Goal: Information Seeking & Learning: Understand process/instructions

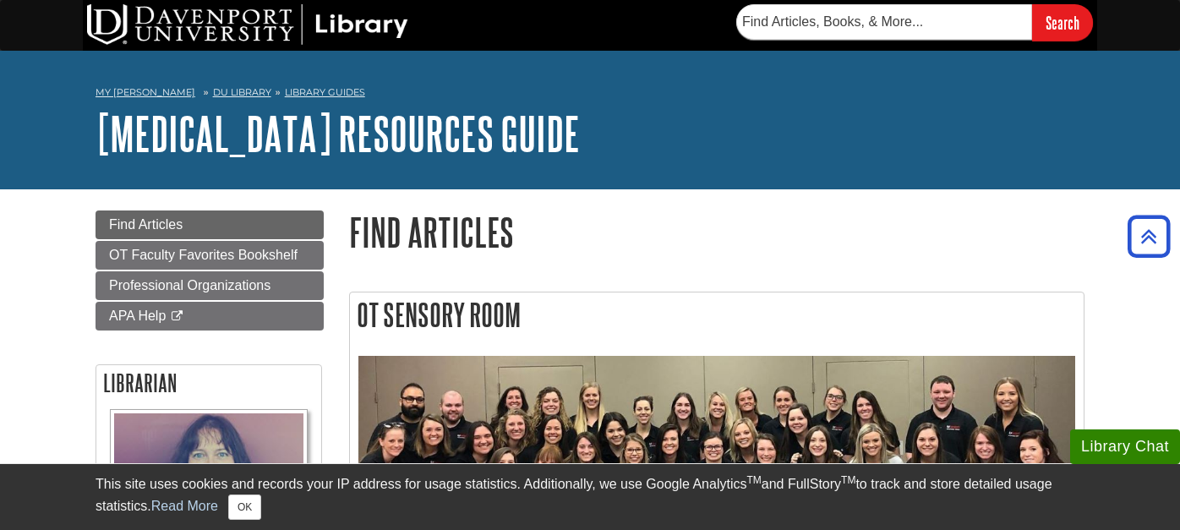
scroll to position [1221, 0]
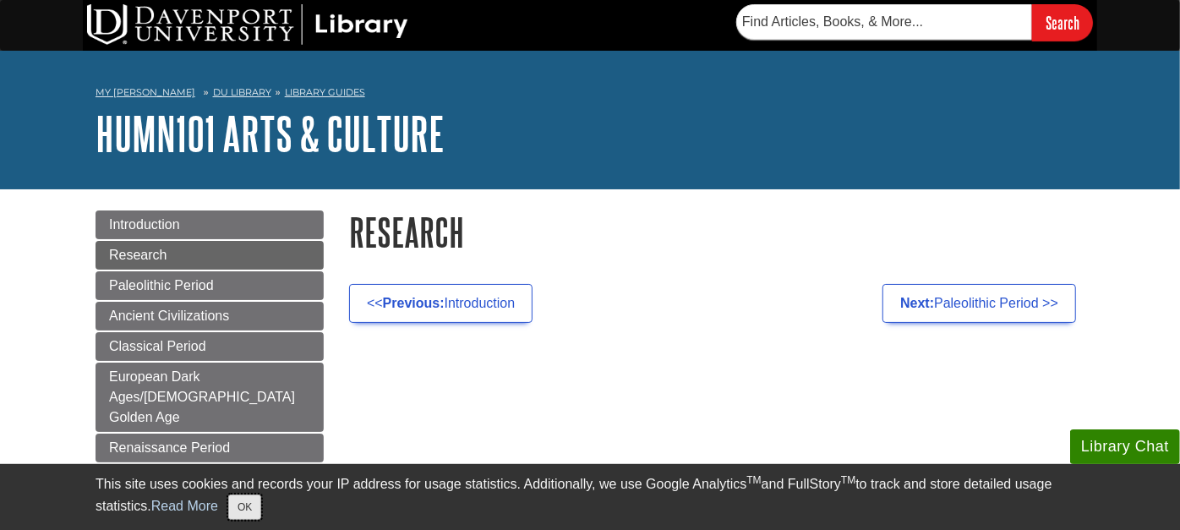
click at [244, 507] on button "OK" at bounding box center [244, 507] width 33 height 25
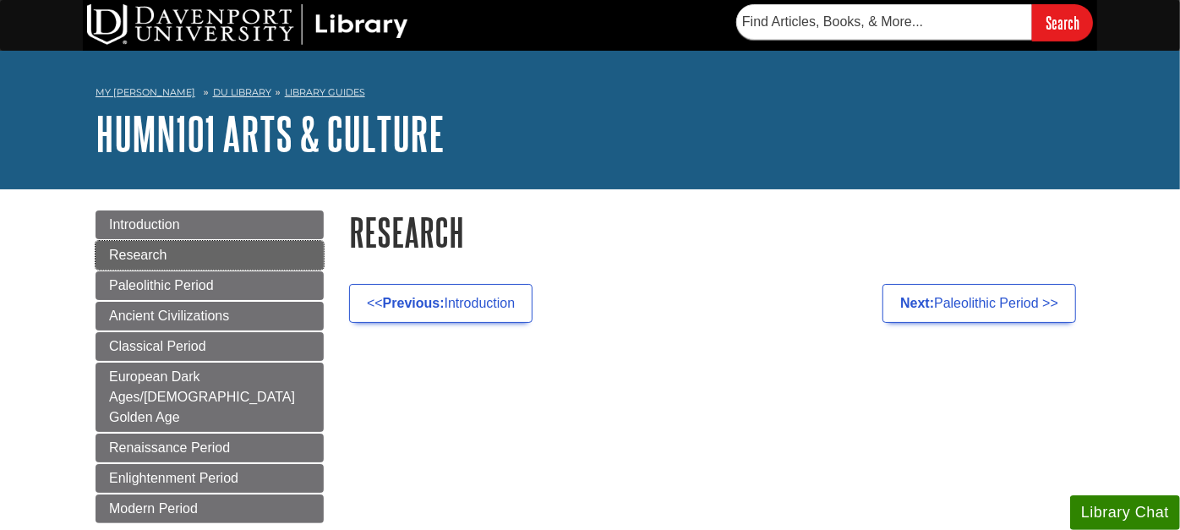
click at [173, 250] on link "Research" at bounding box center [210, 255] width 228 height 29
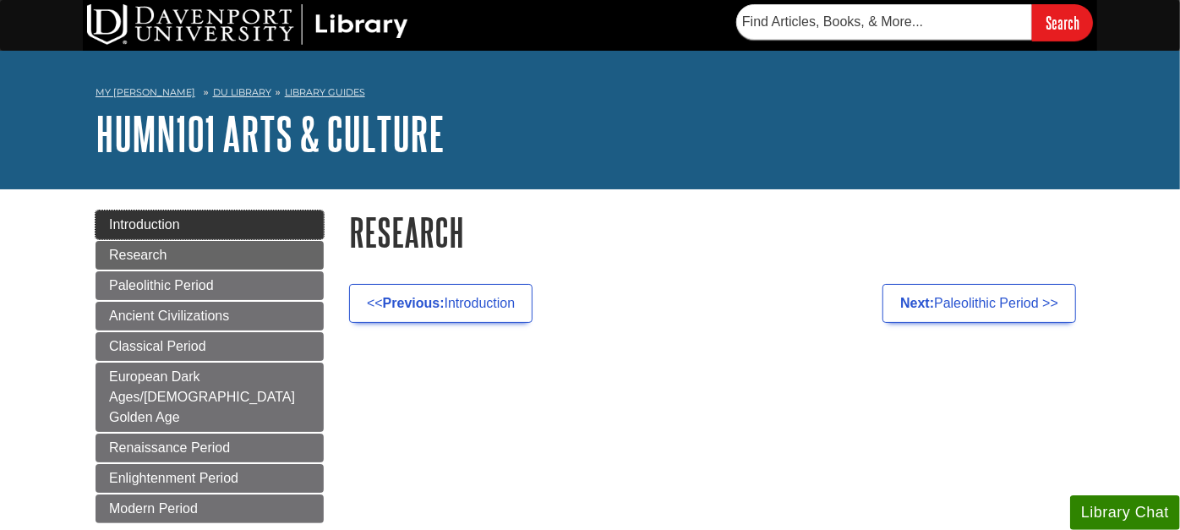
click at [147, 230] on span "Introduction" at bounding box center [144, 224] width 71 height 14
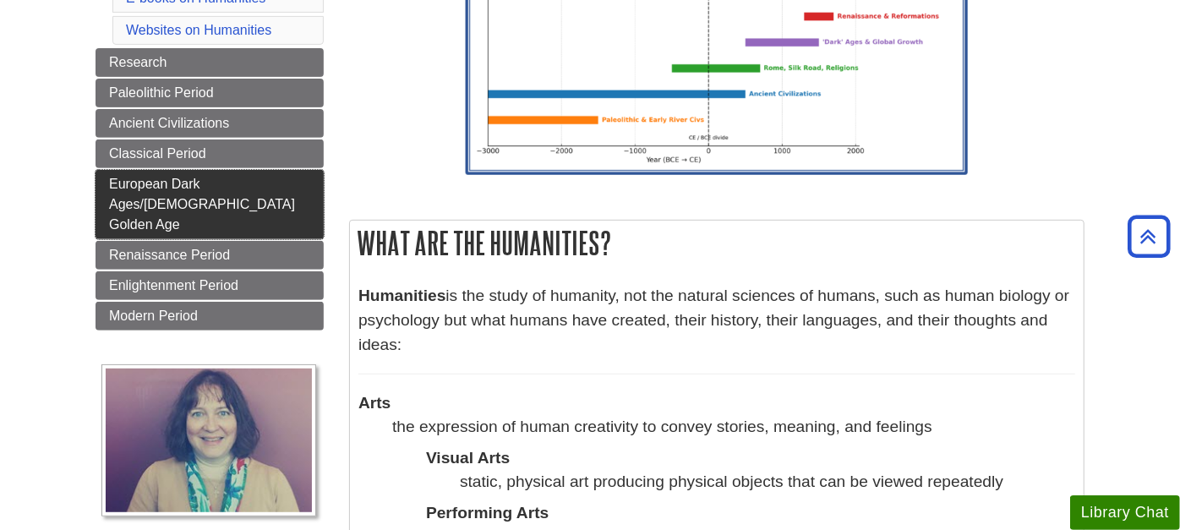
scroll to position [94, 0]
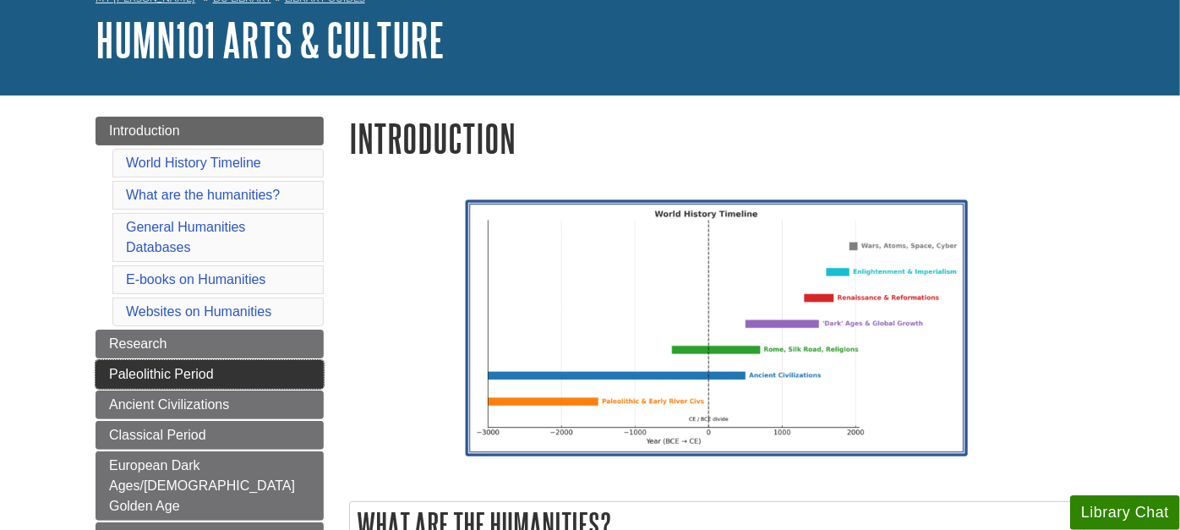
click at [140, 367] on span "Paleolithic Period" at bounding box center [161, 374] width 105 height 14
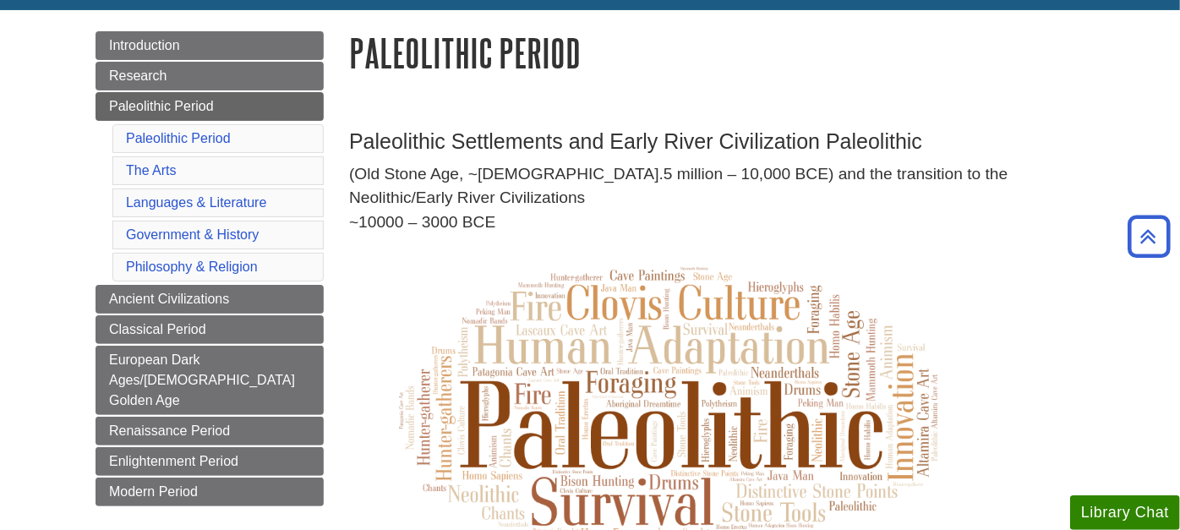
scroll to position [94, 0]
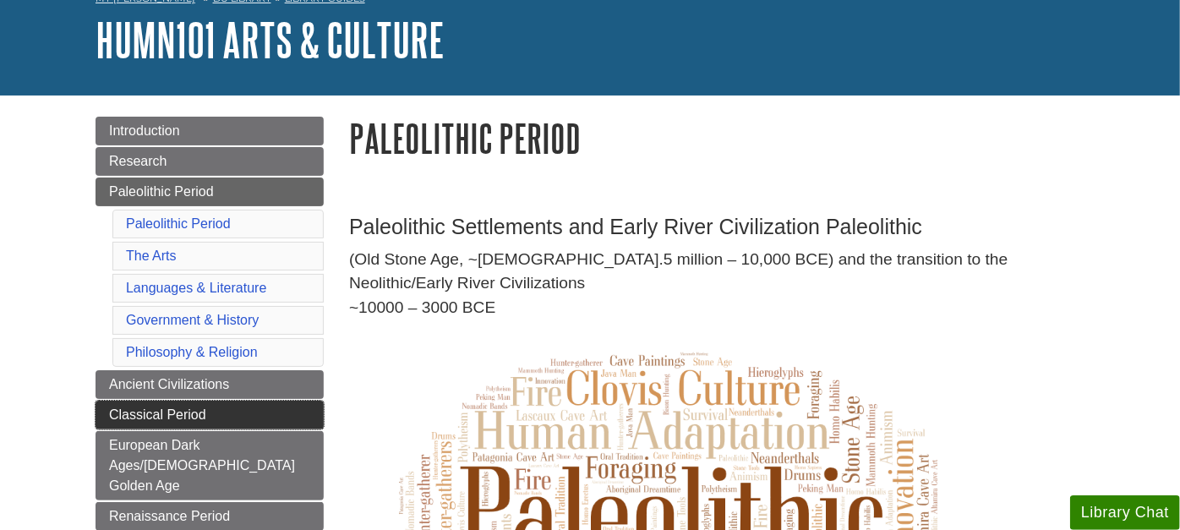
click at [176, 407] on span "Classical Period" at bounding box center [157, 414] width 97 height 14
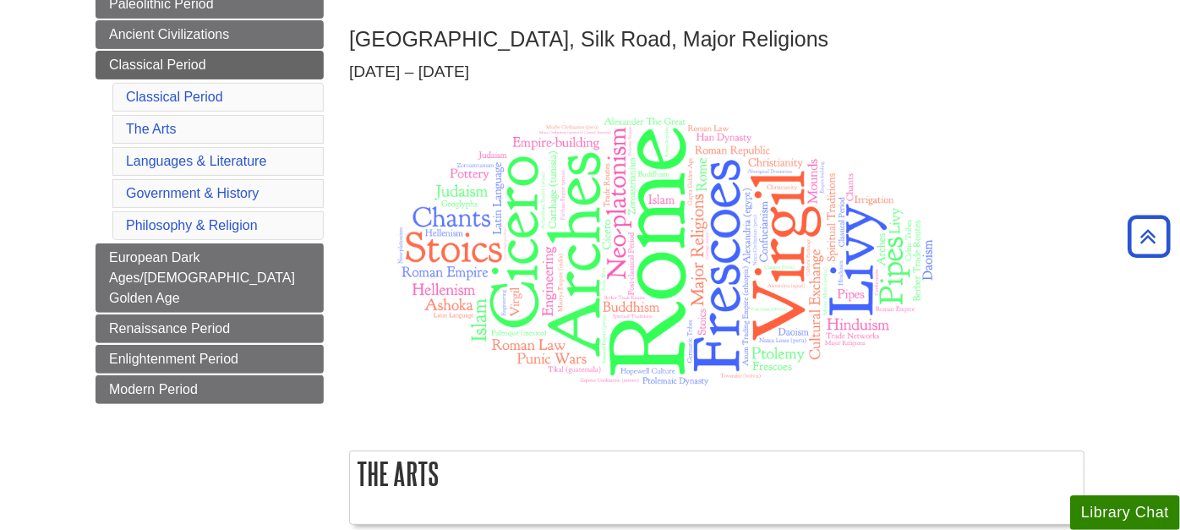
scroll to position [188, 0]
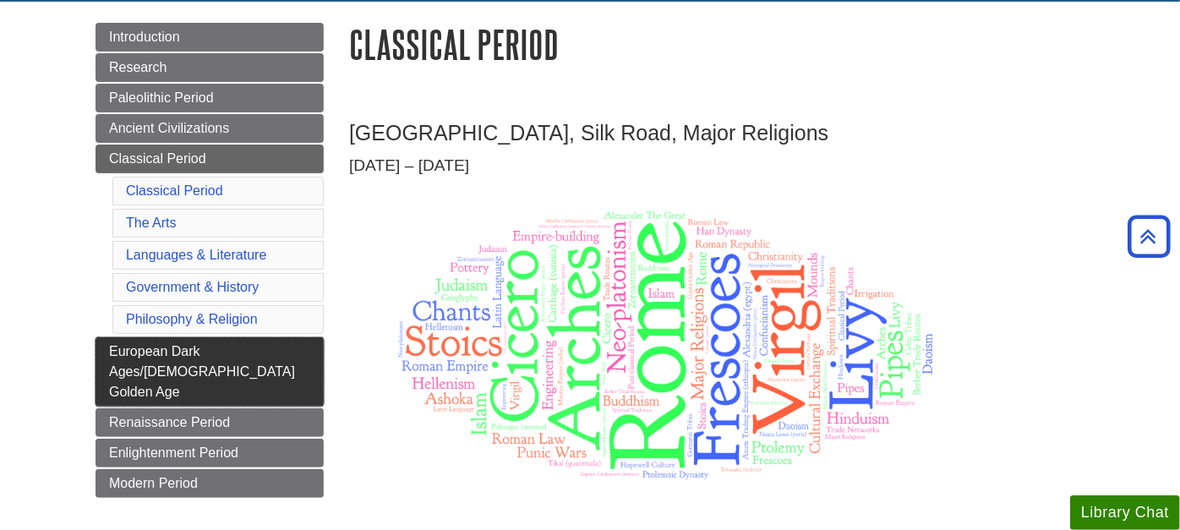
click at [133, 347] on span "European Dark Ages/[DEMOGRAPHIC_DATA] Golden Age" at bounding box center [202, 371] width 186 height 55
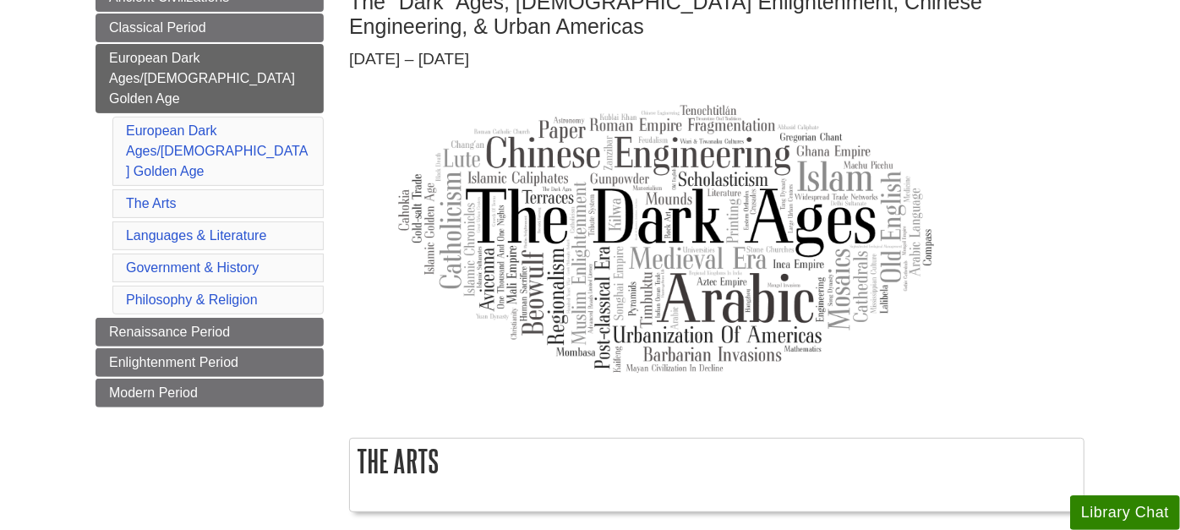
scroll to position [375, 0]
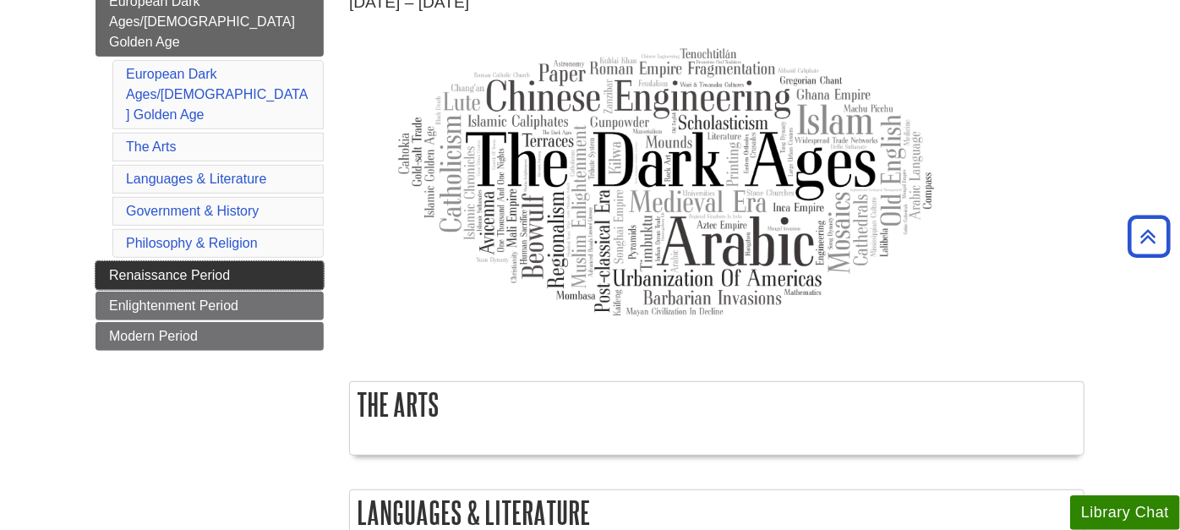
click at [190, 268] on span "Renaissance Period" at bounding box center [169, 275] width 121 height 14
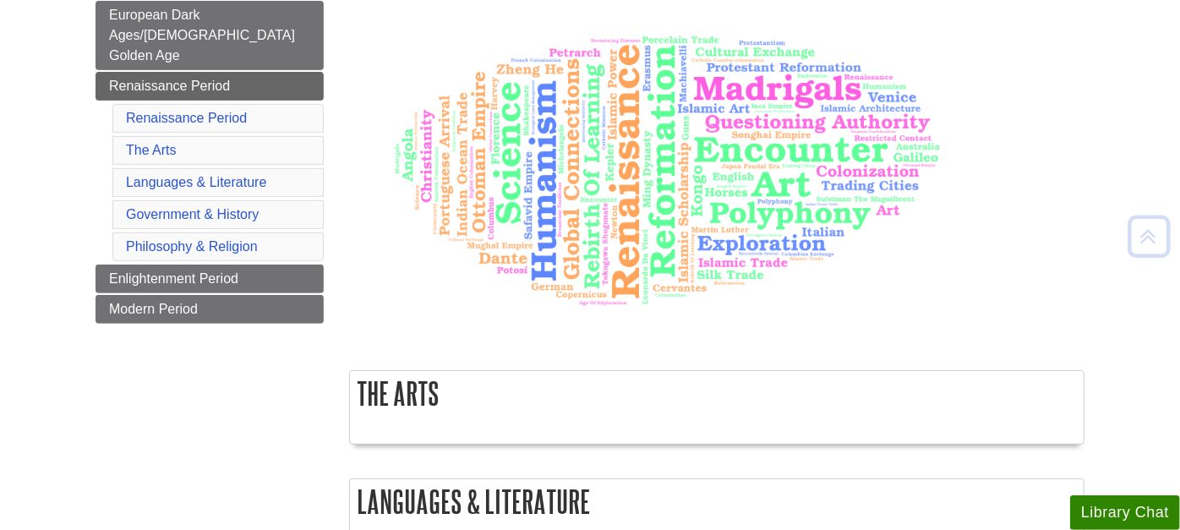
scroll to position [281, 0]
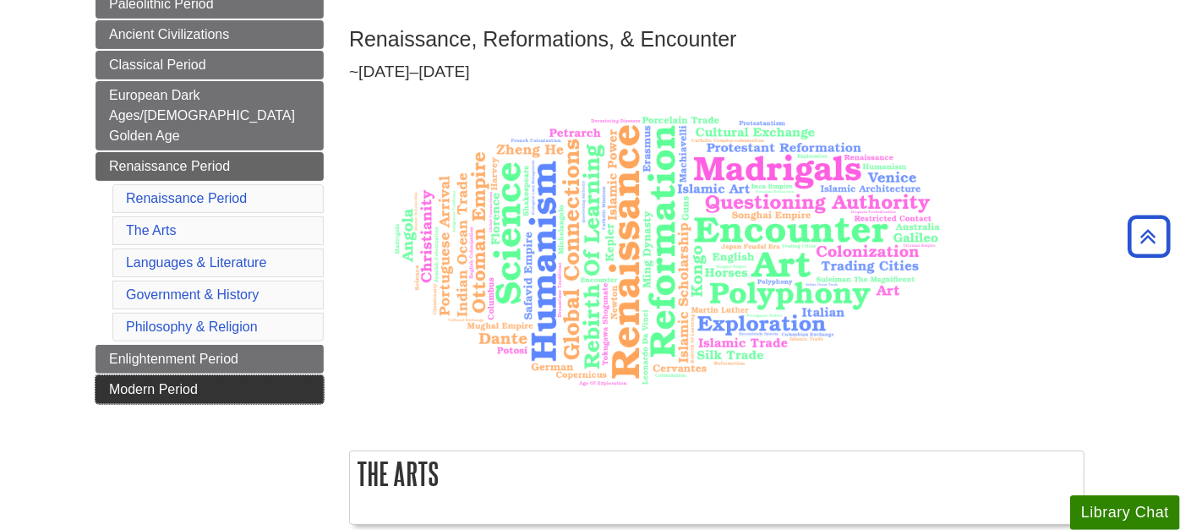
click at [164, 382] on span "Modern Period" at bounding box center [153, 389] width 89 height 14
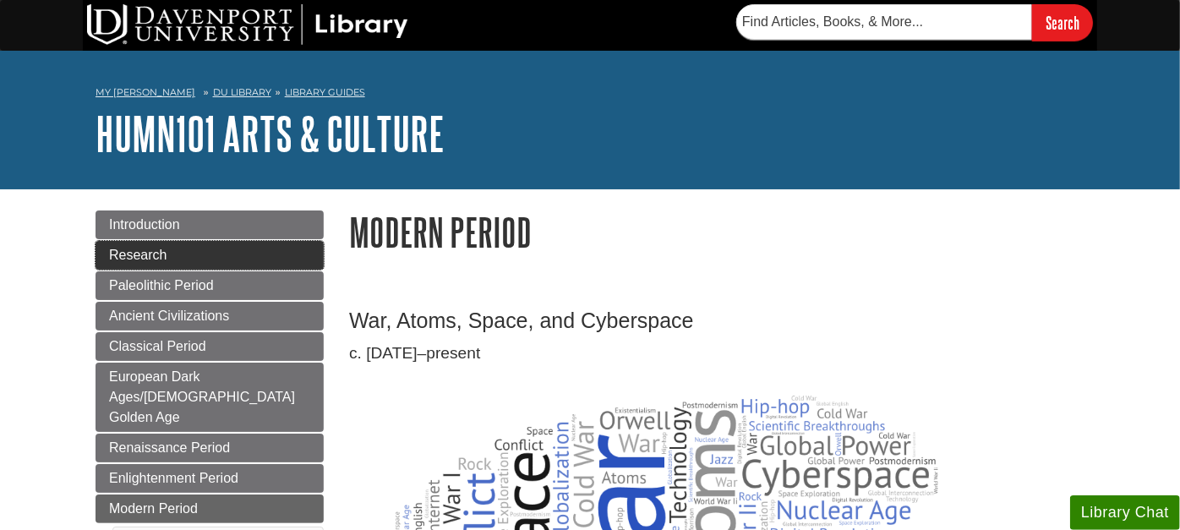
click at [140, 250] on span "Research" at bounding box center [137, 255] width 57 height 14
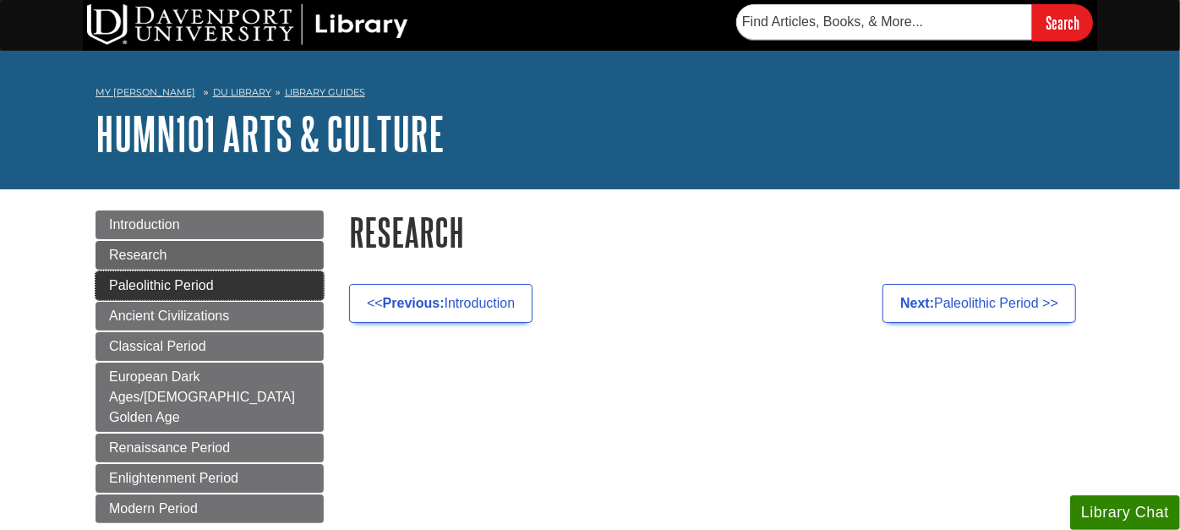
click at [137, 284] on span "Paleolithic Period" at bounding box center [161, 285] width 105 height 14
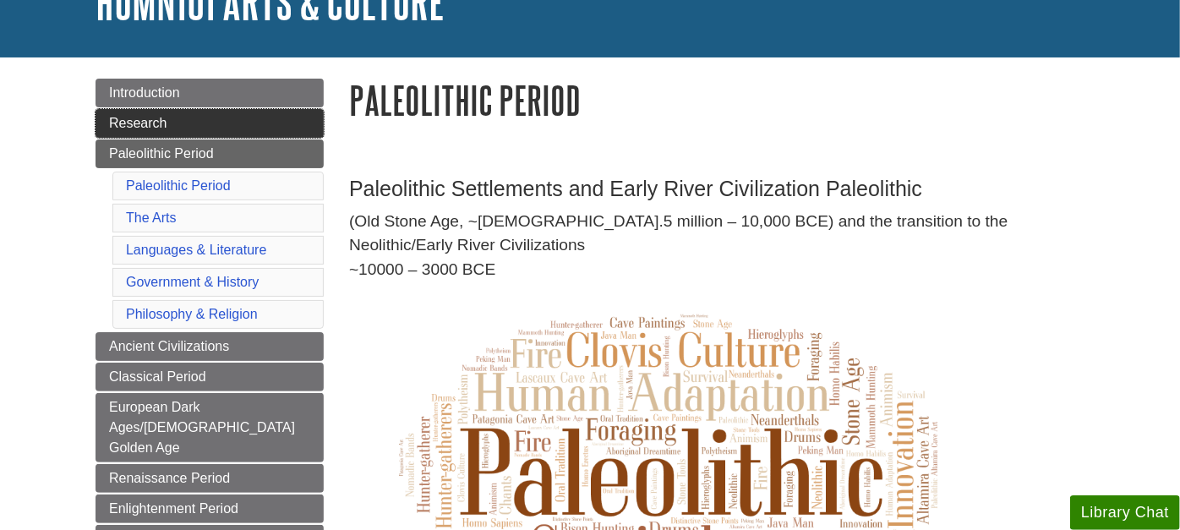
scroll to position [281, 0]
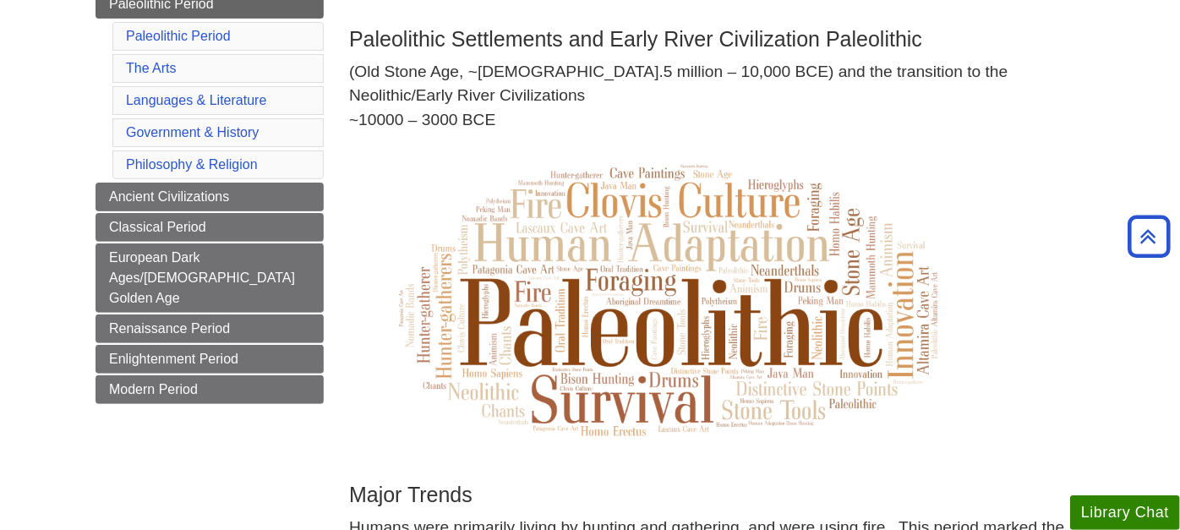
click at [178, 24] on li "Paleolithic Period" at bounding box center [217, 36] width 211 height 29
click at [181, 30] on link "Paleolithic Period" at bounding box center [178, 36] width 105 height 14
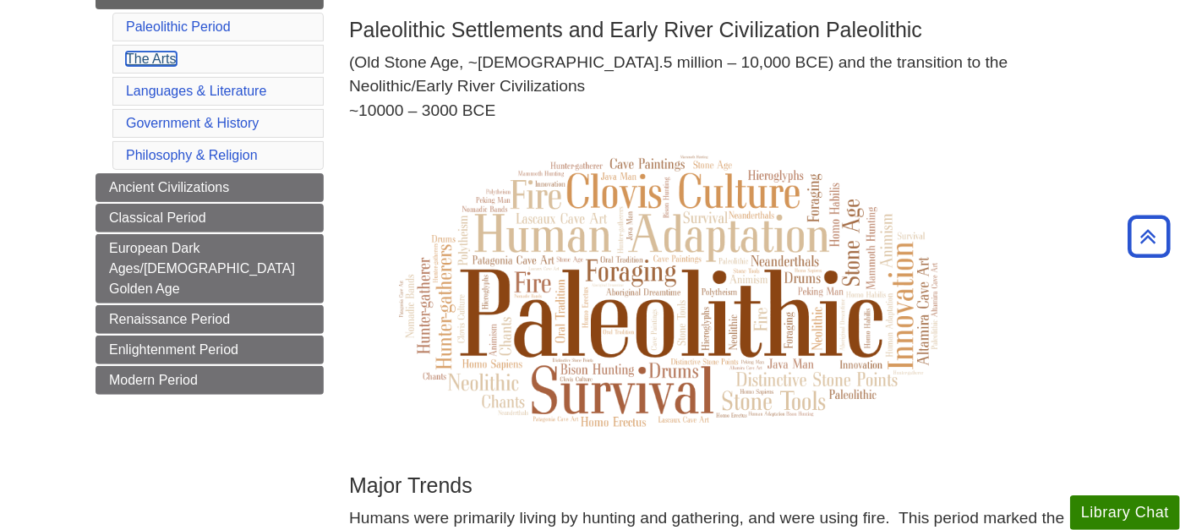
click at [156, 52] on link "The Arts" at bounding box center [151, 59] width 51 height 14
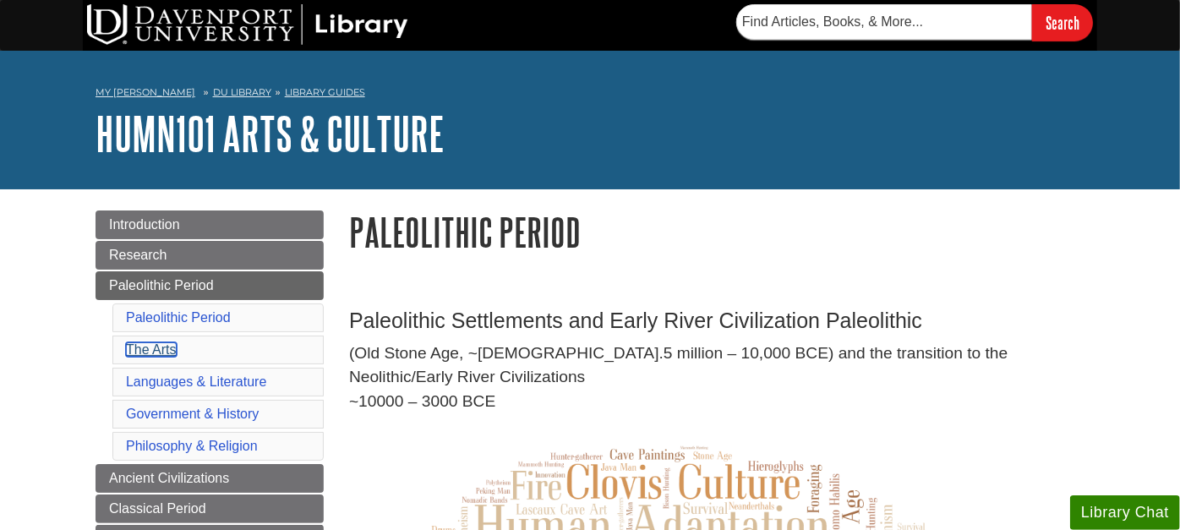
click at [139, 345] on link "The Arts" at bounding box center [151, 349] width 51 height 14
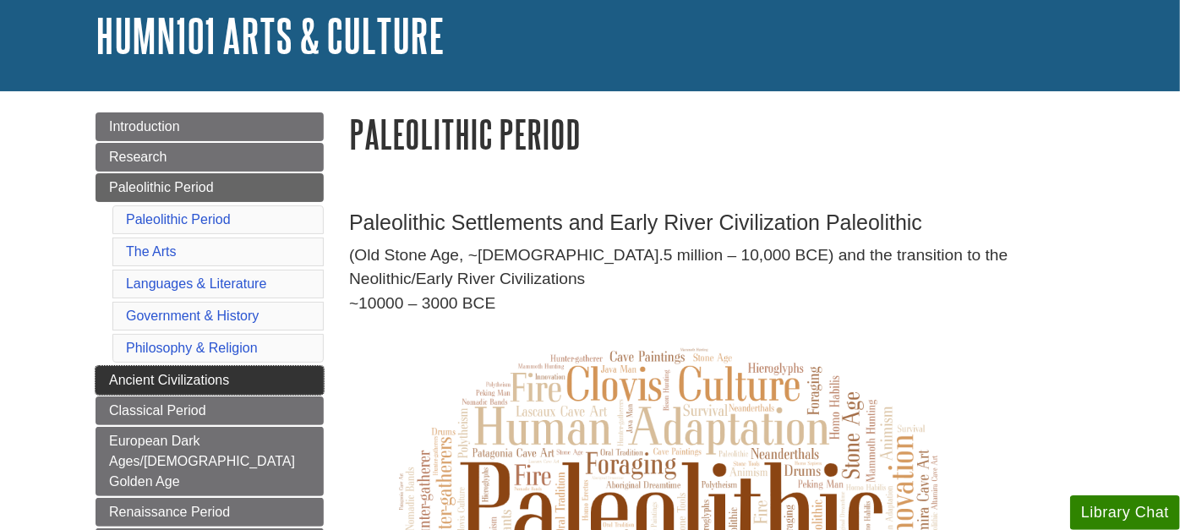
click at [186, 375] on span "Ancient Civilizations" at bounding box center [169, 380] width 120 height 14
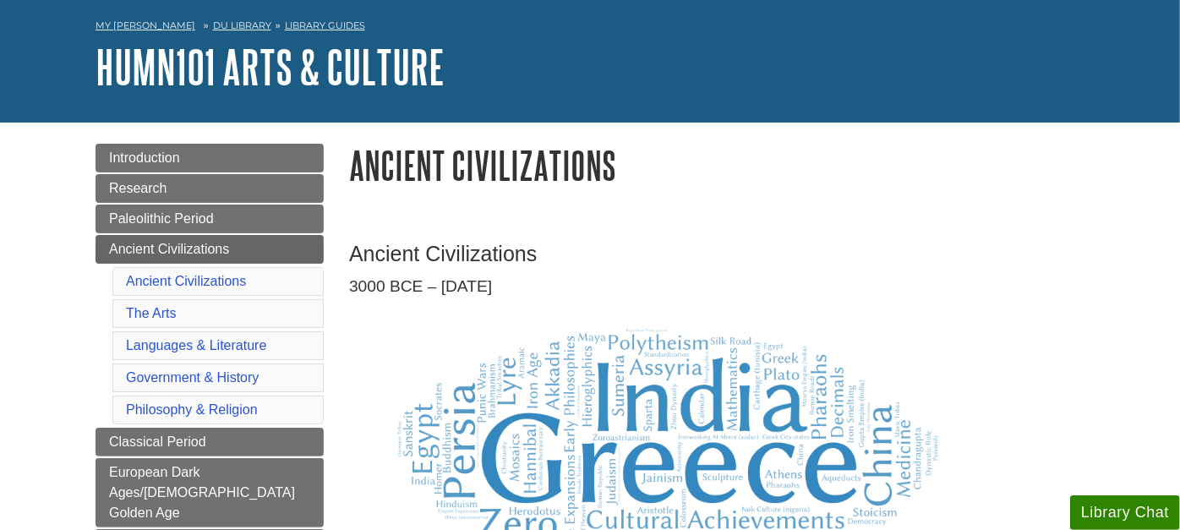
scroll to position [188, 0]
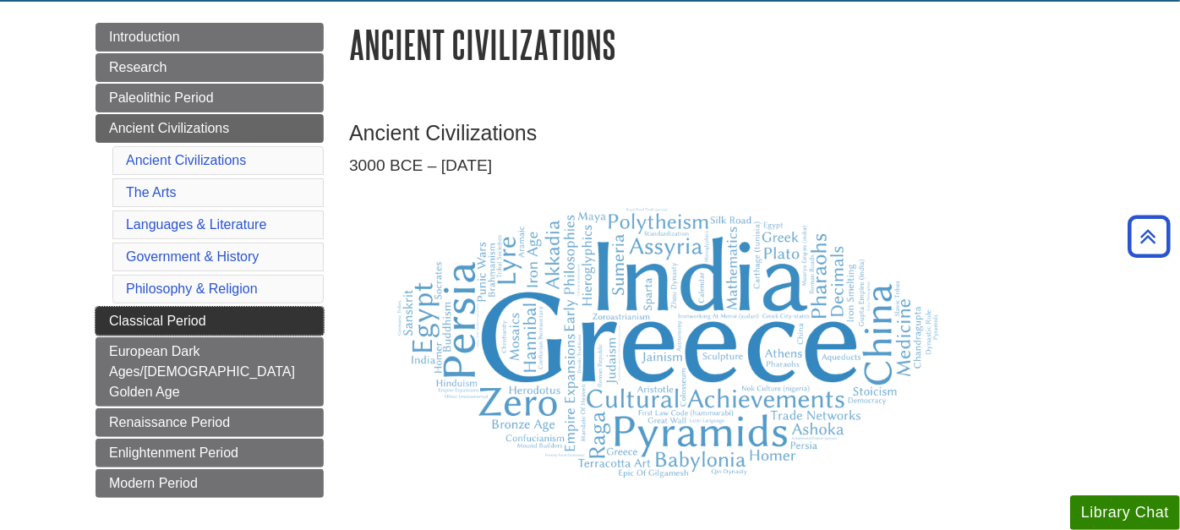
click at [163, 314] on span "Classical Period" at bounding box center [157, 321] width 97 height 14
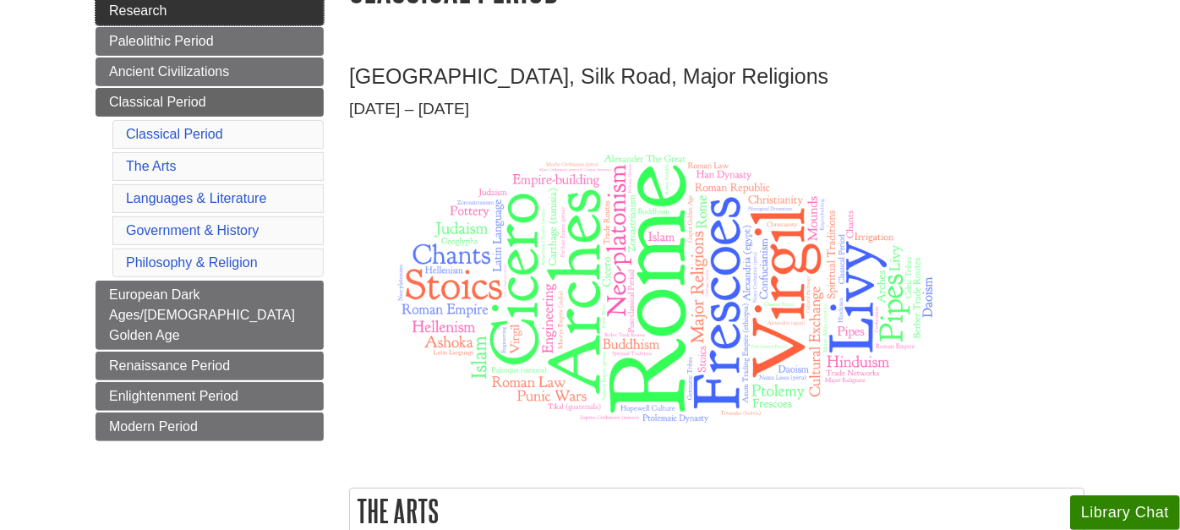
scroll to position [281, 0]
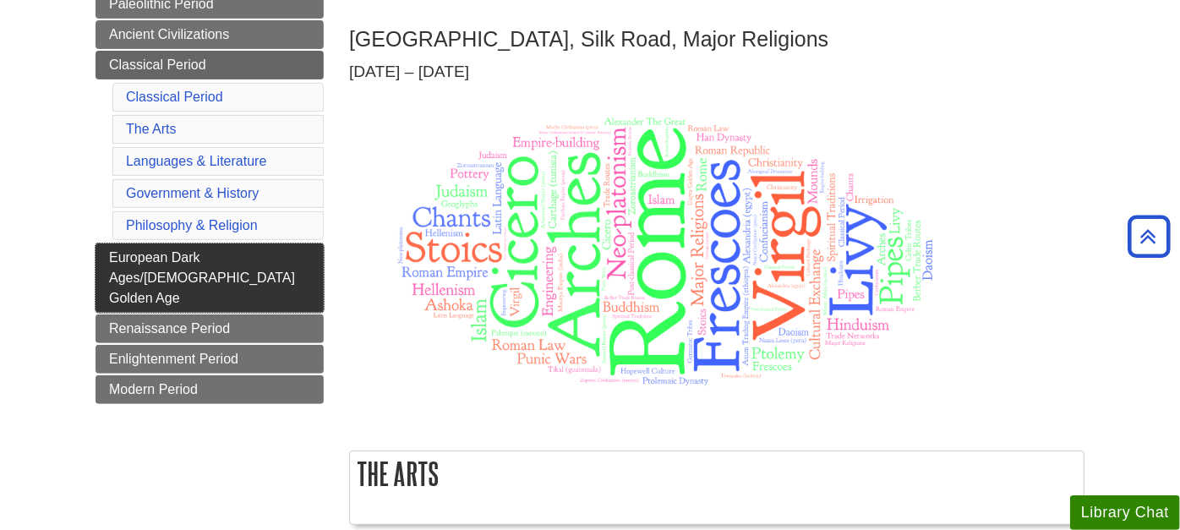
click at [178, 251] on span "European Dark Ages/[DEMOGRAPHIC_DATA] Golden Age" at bounding box center [202, 277] width 186 height 55
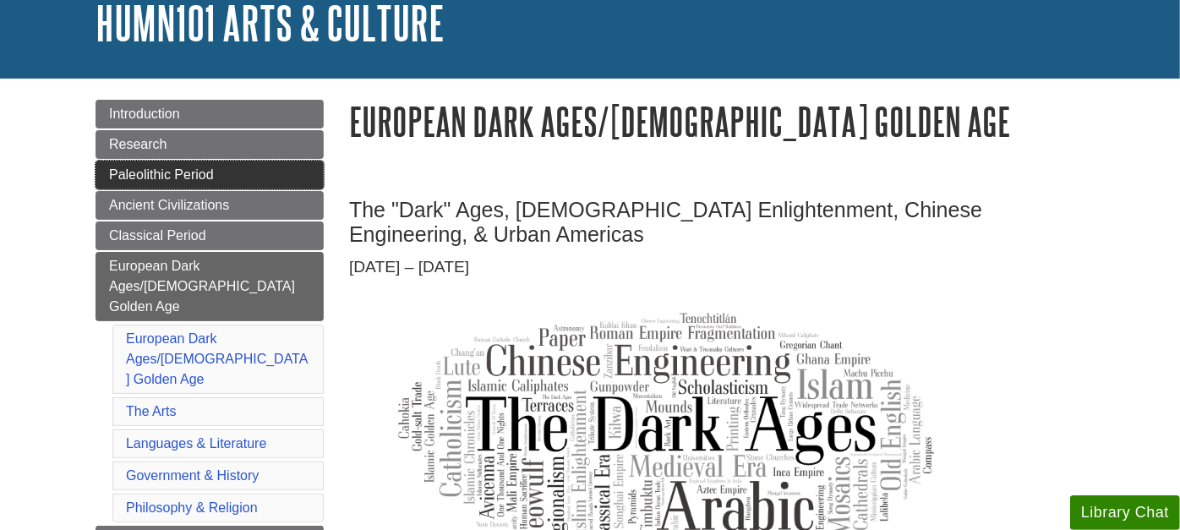
scroll to position [281, 0]
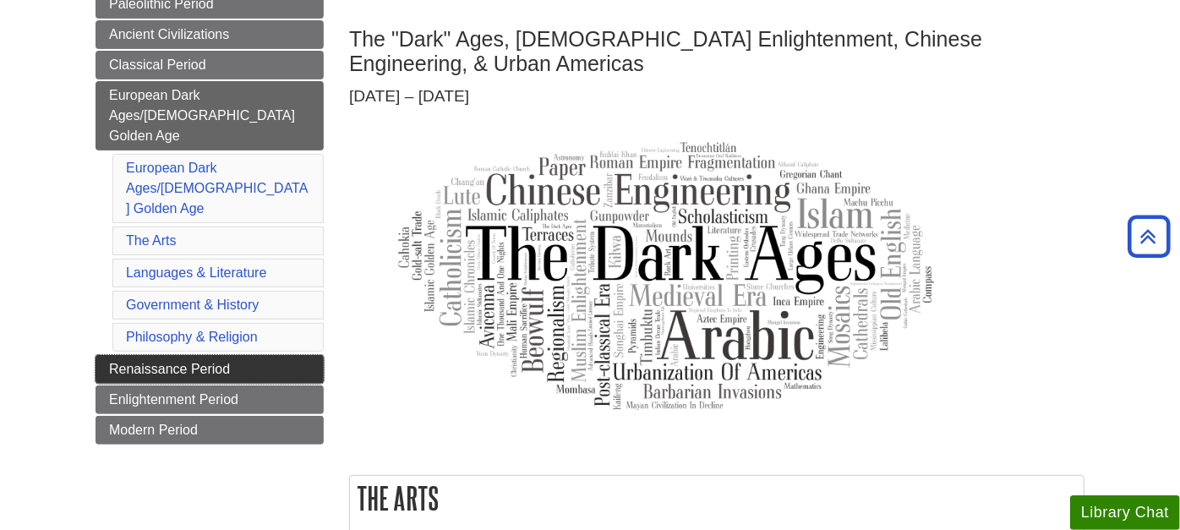
click at [169, 362] on span "Renaissance Period" at bounding box center [169, 369] width 121 height 14
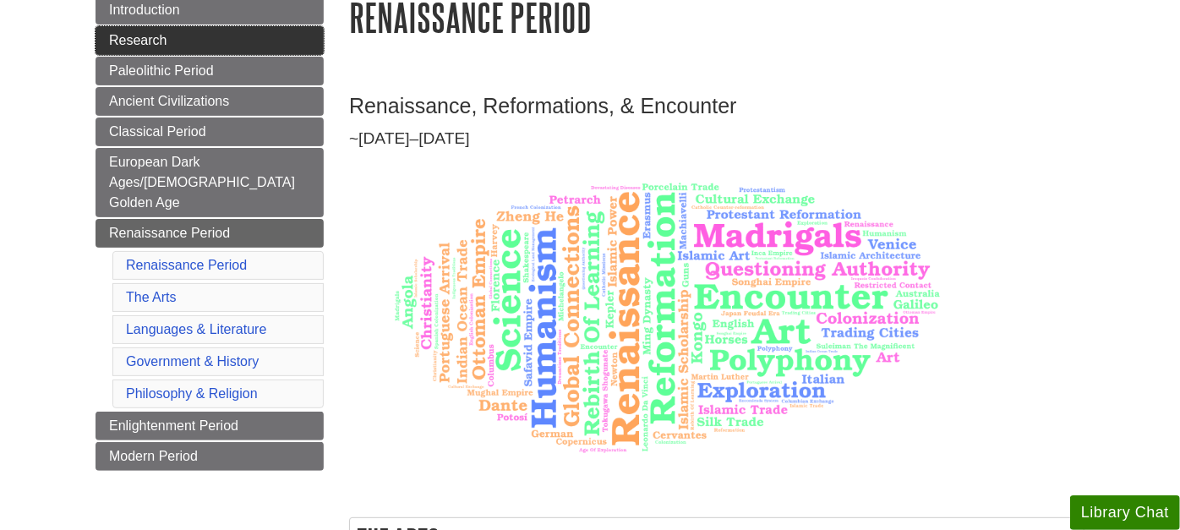
scroll to position [281, 0]
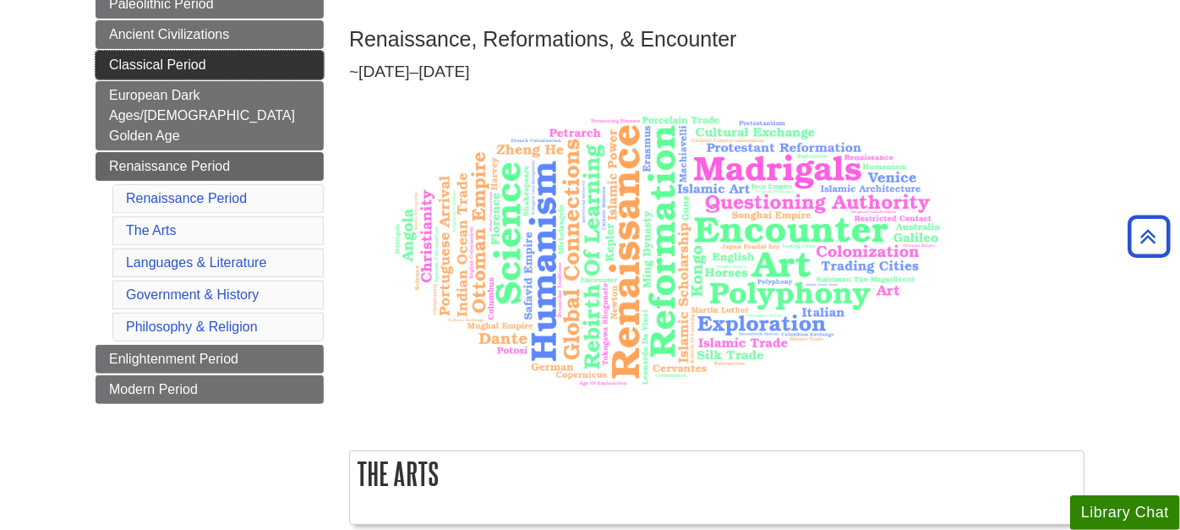
click at [178, 63] on span "Classical Period" at bounding box center [157, 64] width 97 height 14
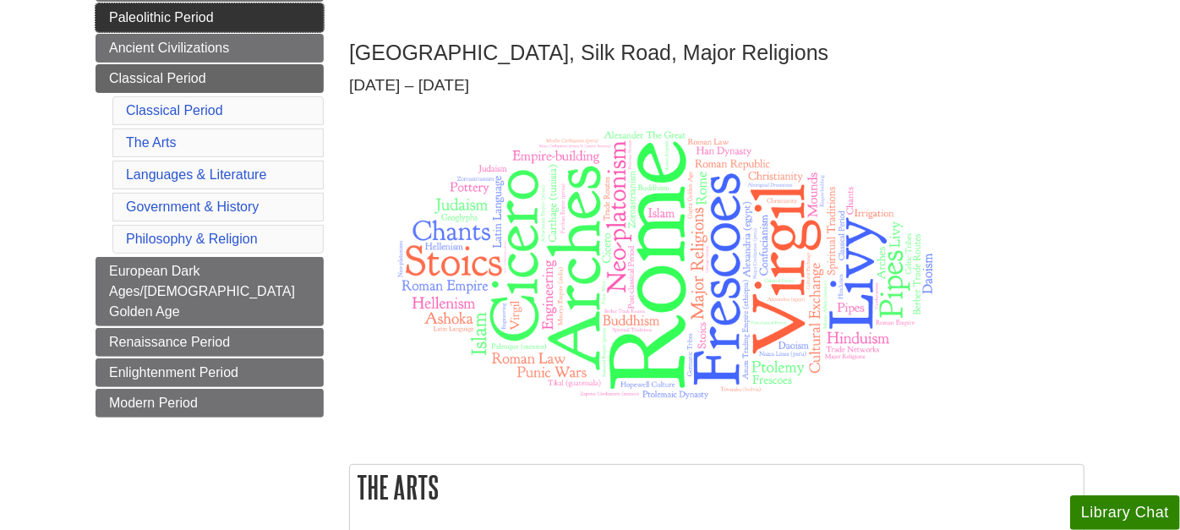
scroll to position [281, 0]
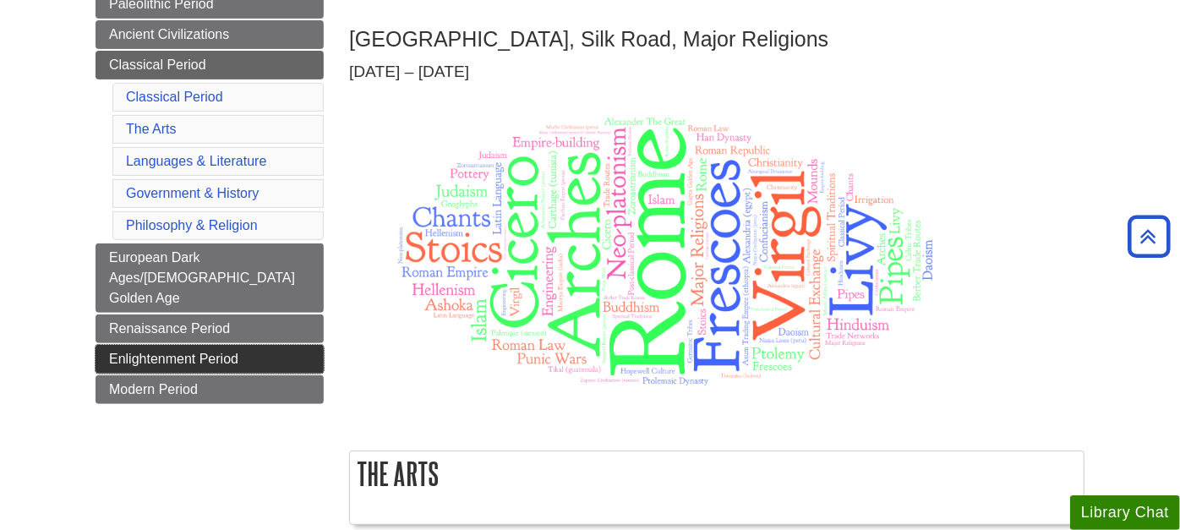
click at [185, 352] on span "Enlightenment Period" at bounding box center [173, 359] width 129 height 14
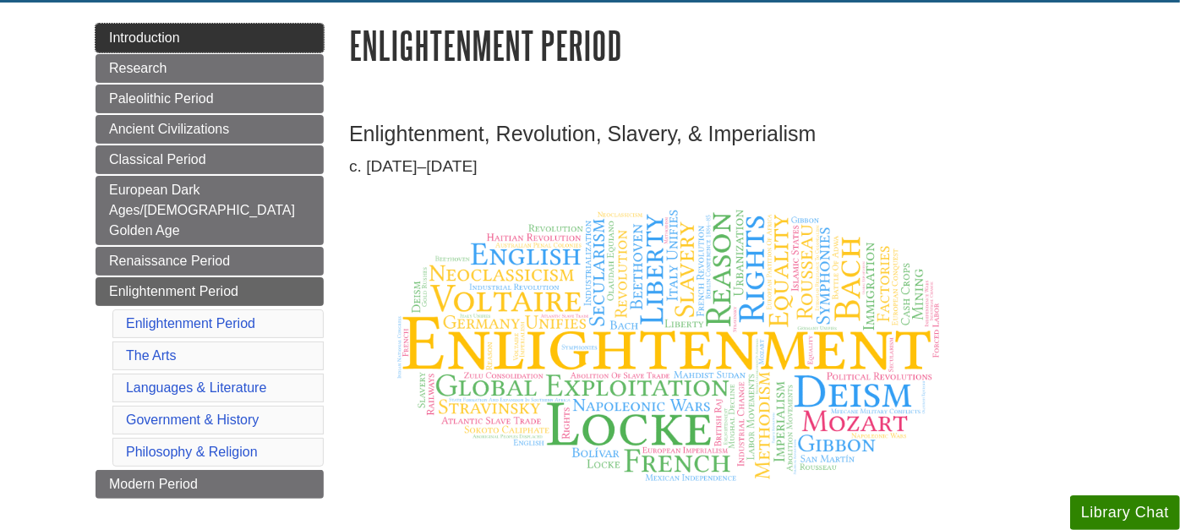
scroll to position [188, 0]
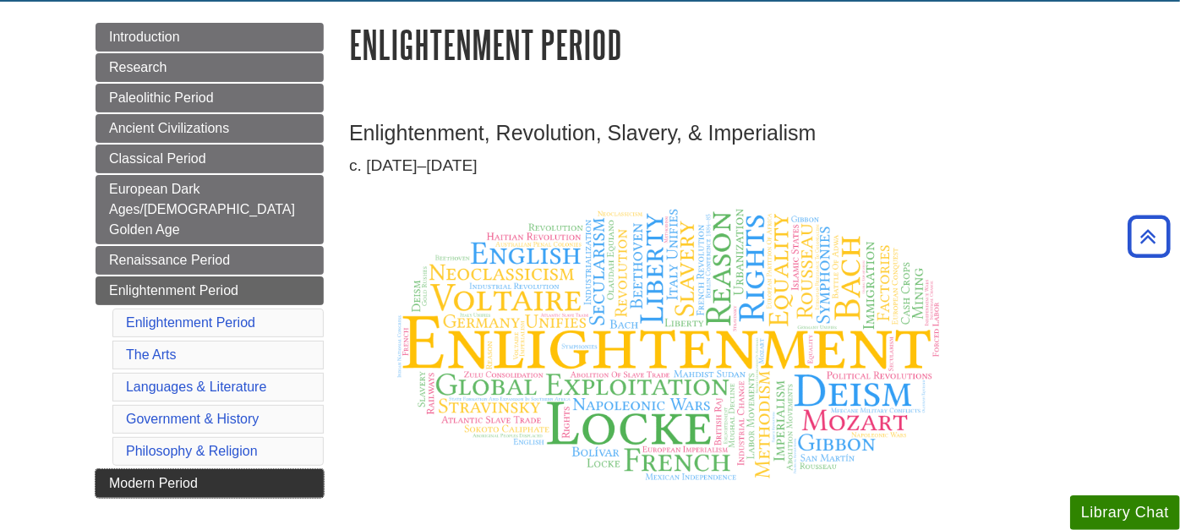
click at [169, 476] on span "Modern Period" at bounding box center [153, 483] width 89 height 14
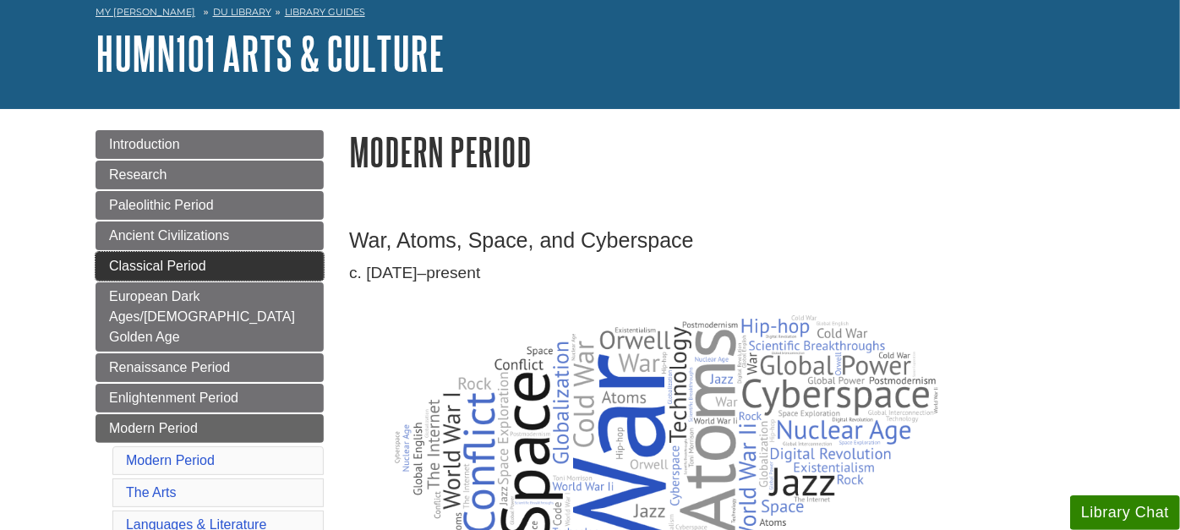
scroll to position [188, 0]
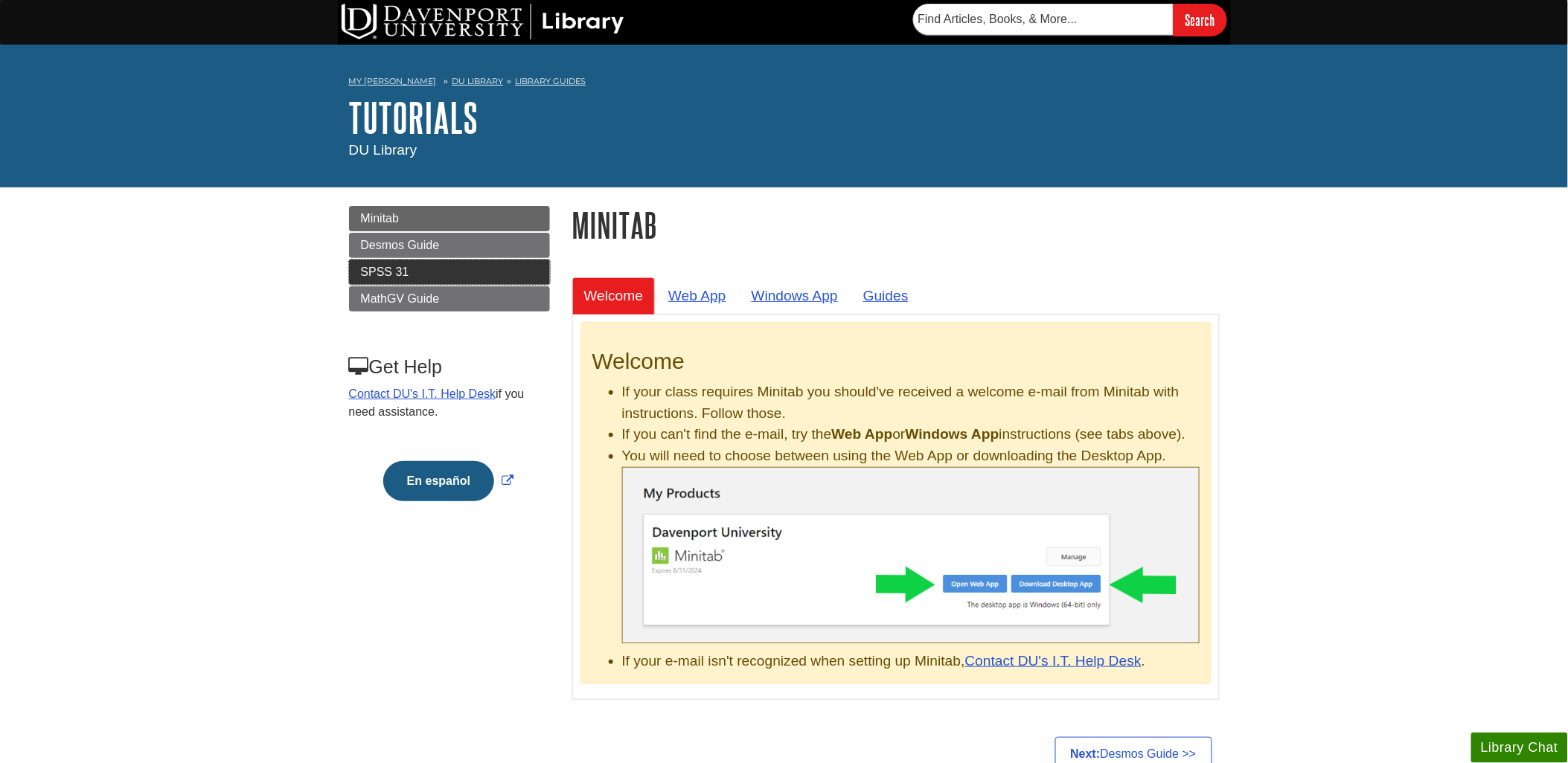
click at [381, 266] on span "SPSS 31" at bounding box center [385, 272] width 48 height 12
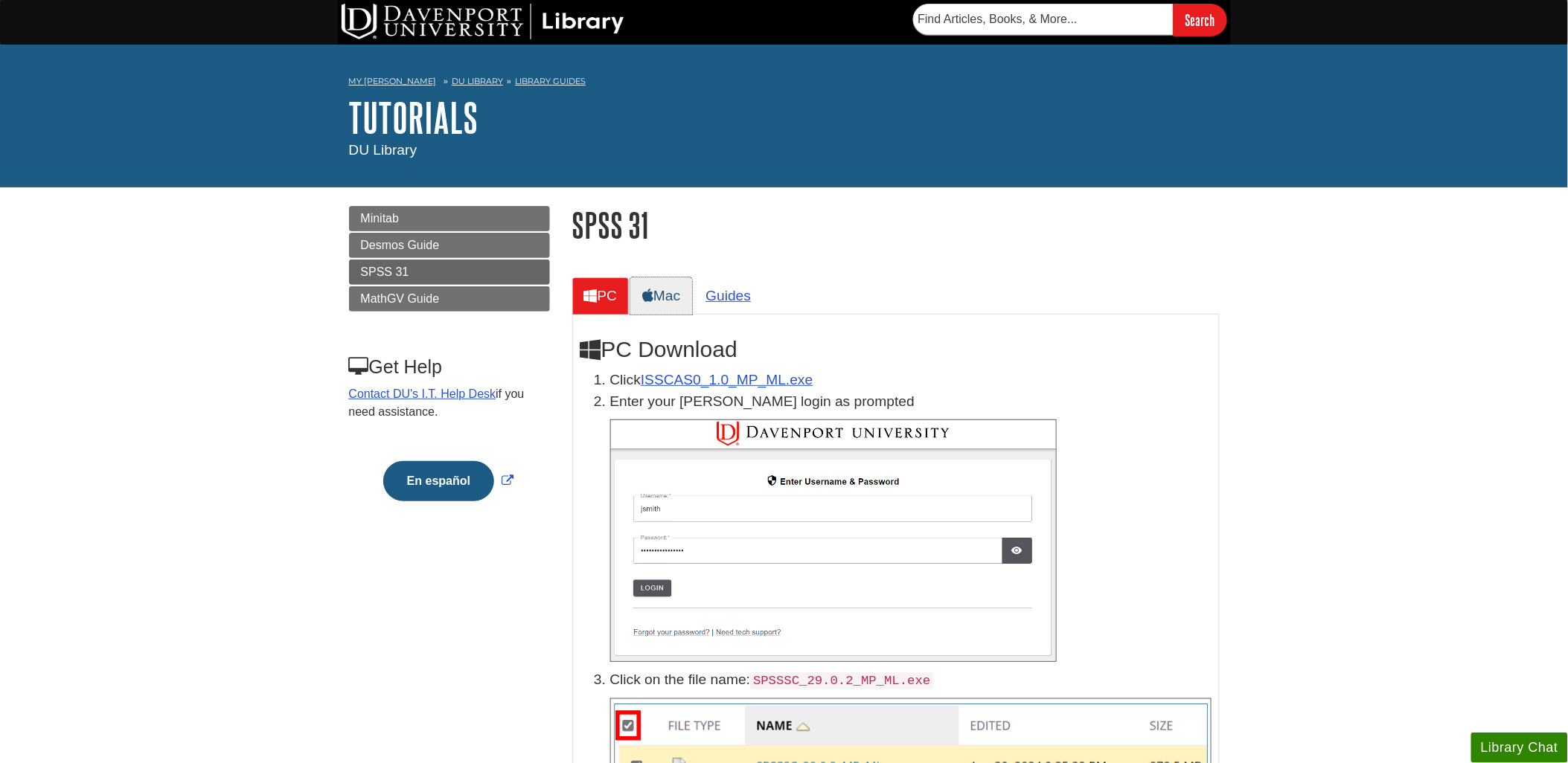
click at [673, 297] on link "Mac" at bounding box center [661, 295] width 62 height 36
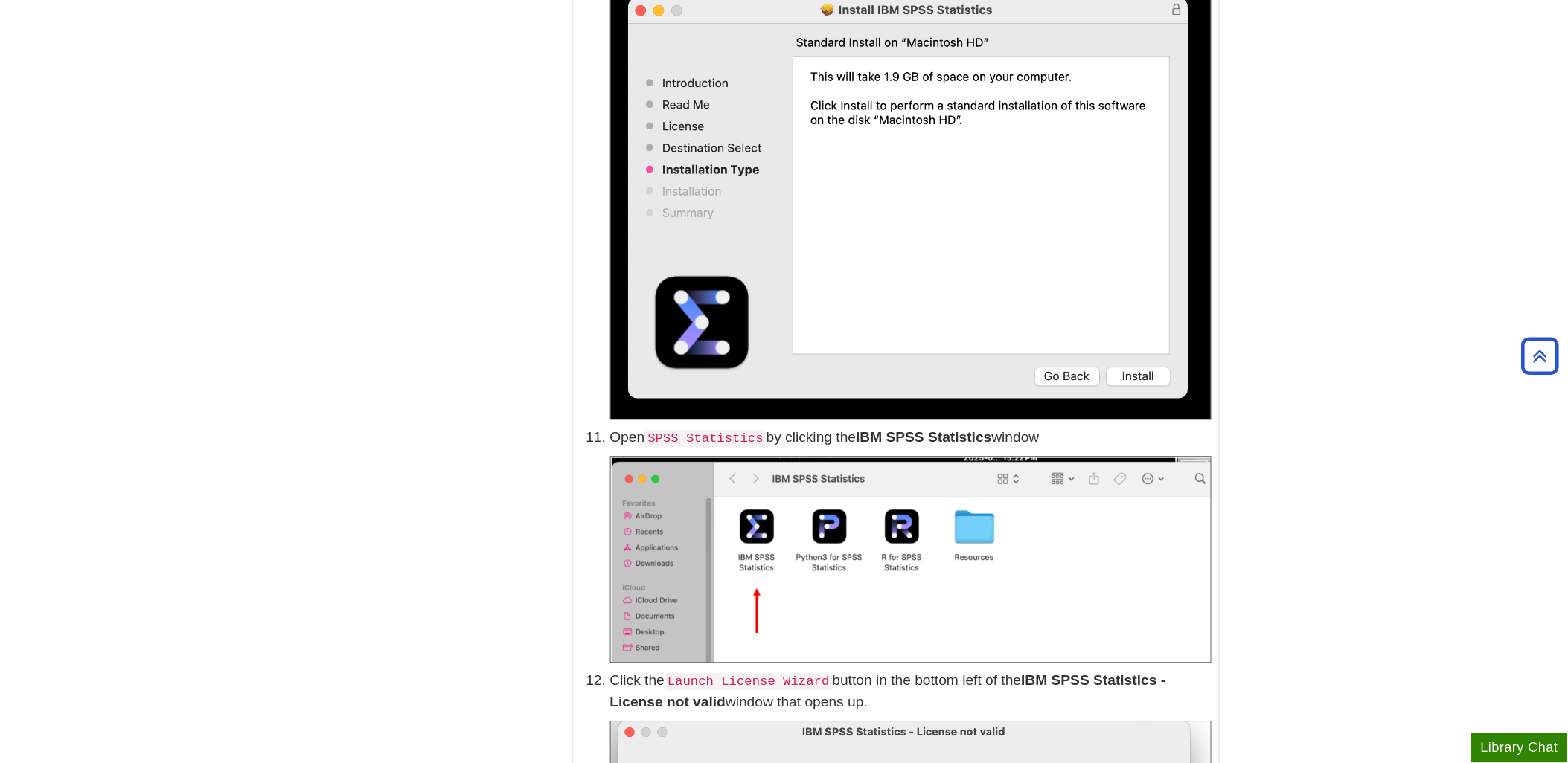
scroll to position [3388, 0]
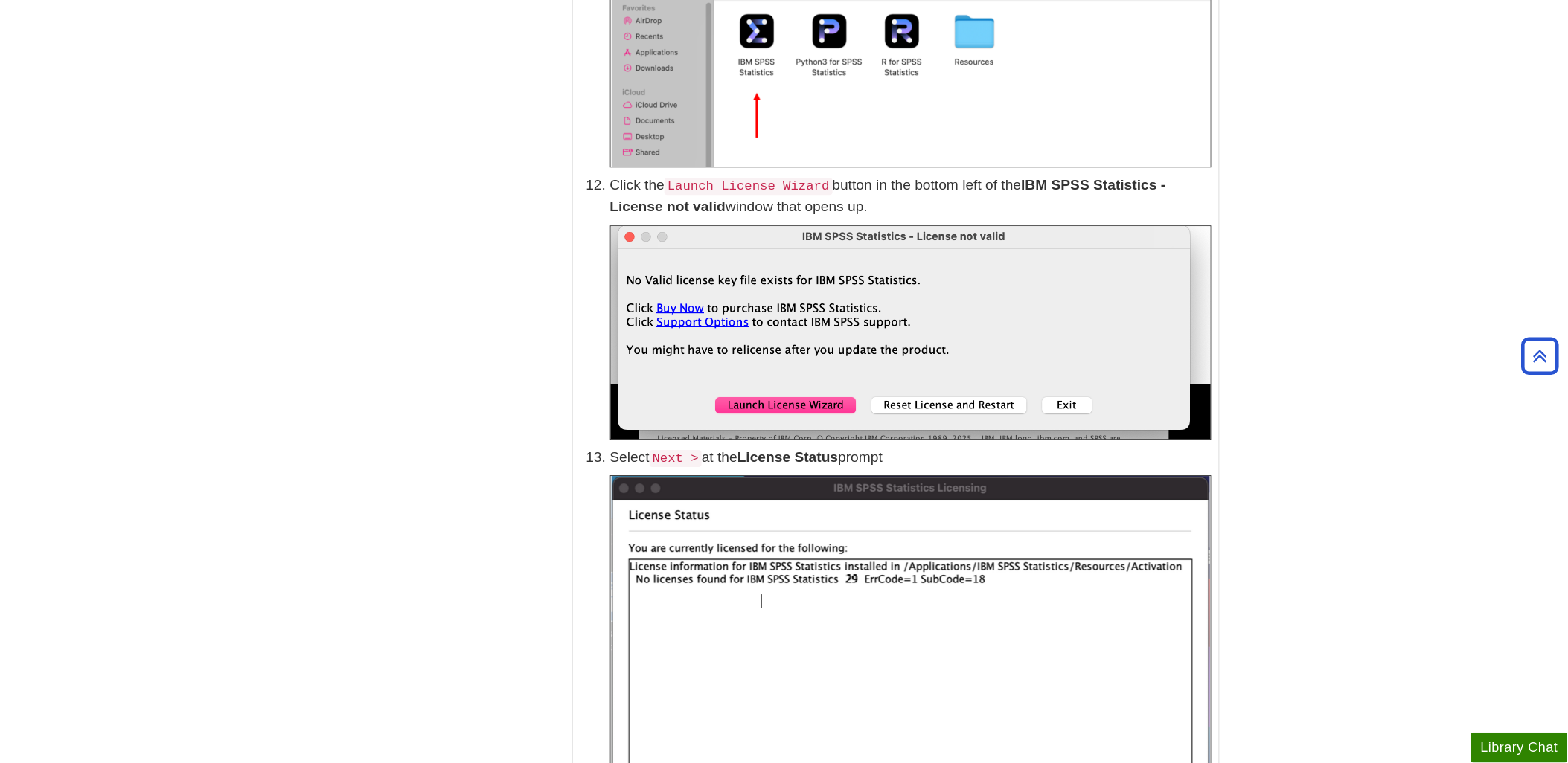
click at [207, 437] on body "Skip to Main Content Search My Davenport DU Library Library Guides Tutorials SP…" at bounding box center [784, 539] width 1568 height 7854
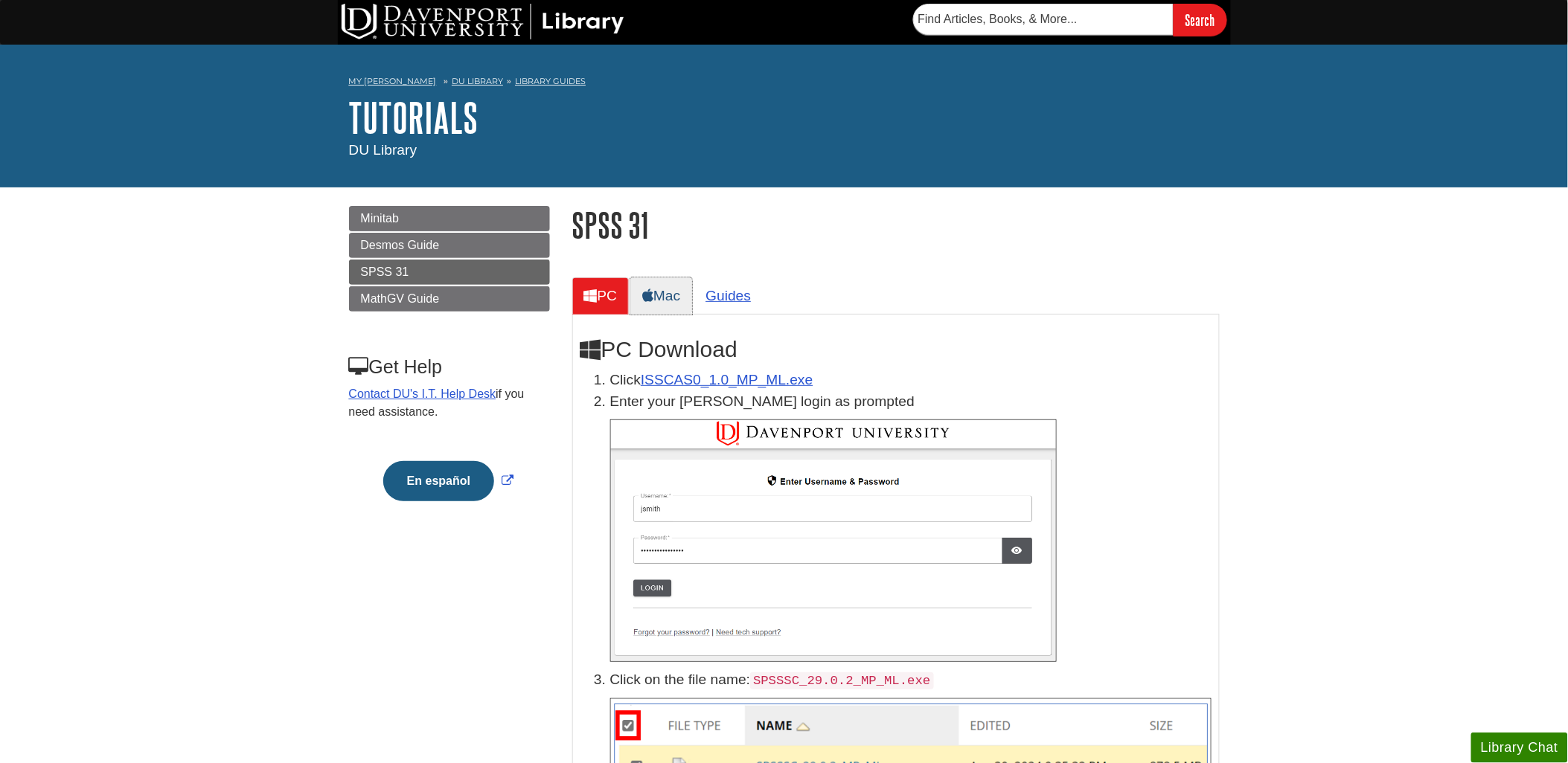
drag, startPoint x: 671, startPoint y: 295, endPoint x: 658, endPoint y: 291, distance: 13.6
click at [666, 293] on link "Mac" at bounding box center [661, 295] width 62 height 36
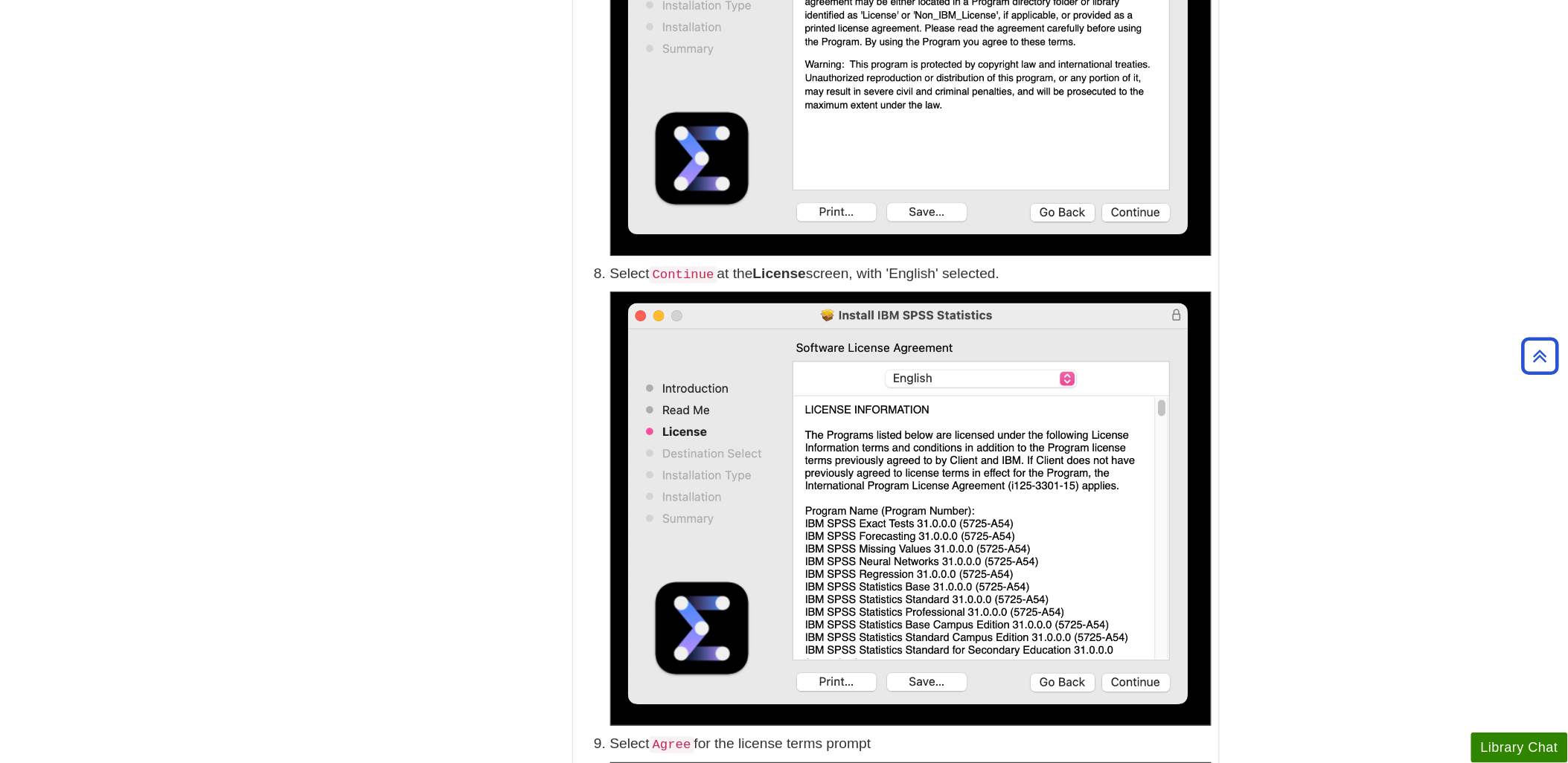
scroll to position [1653, 0]
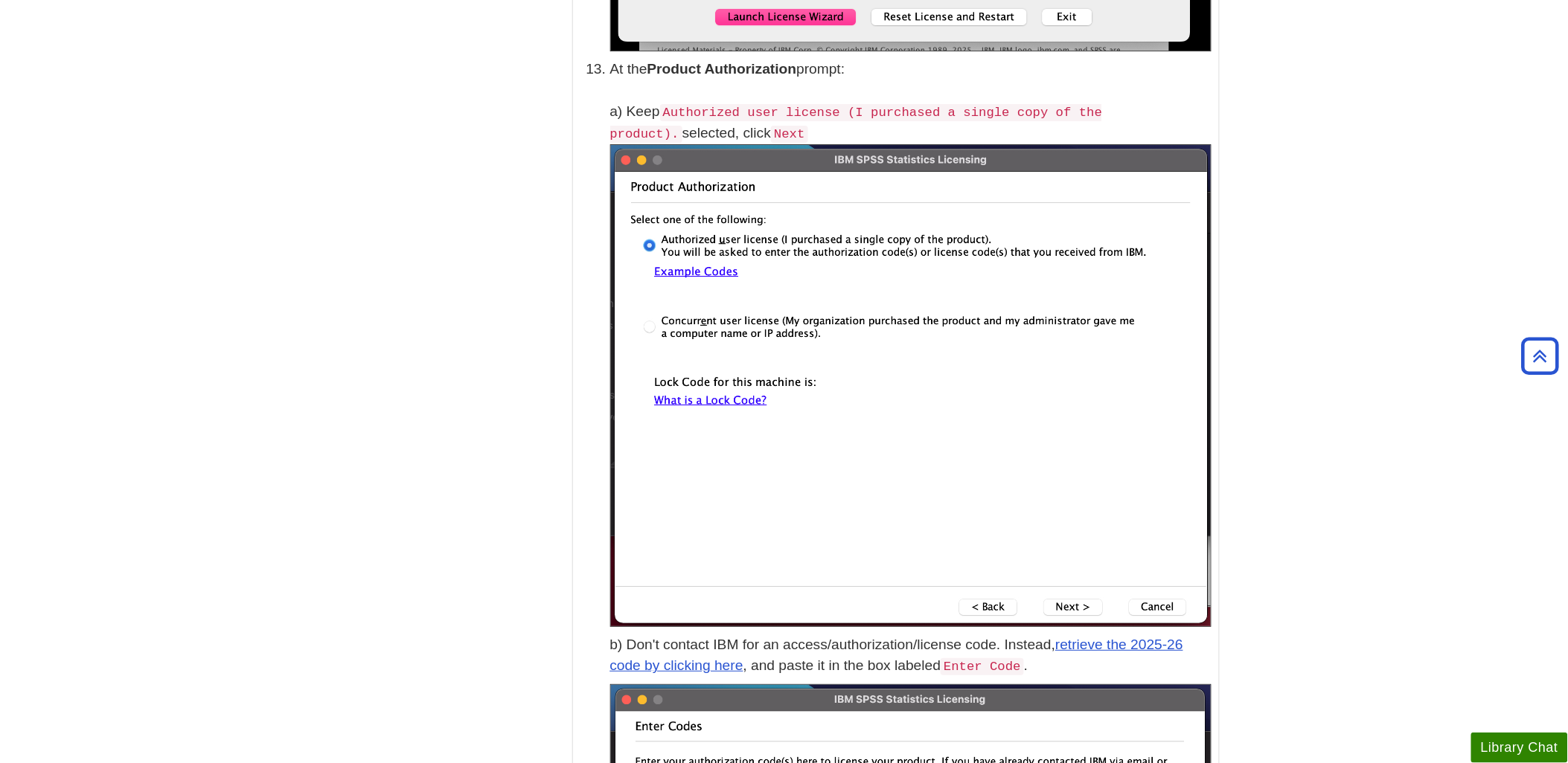
scroll to position [4050, 0]
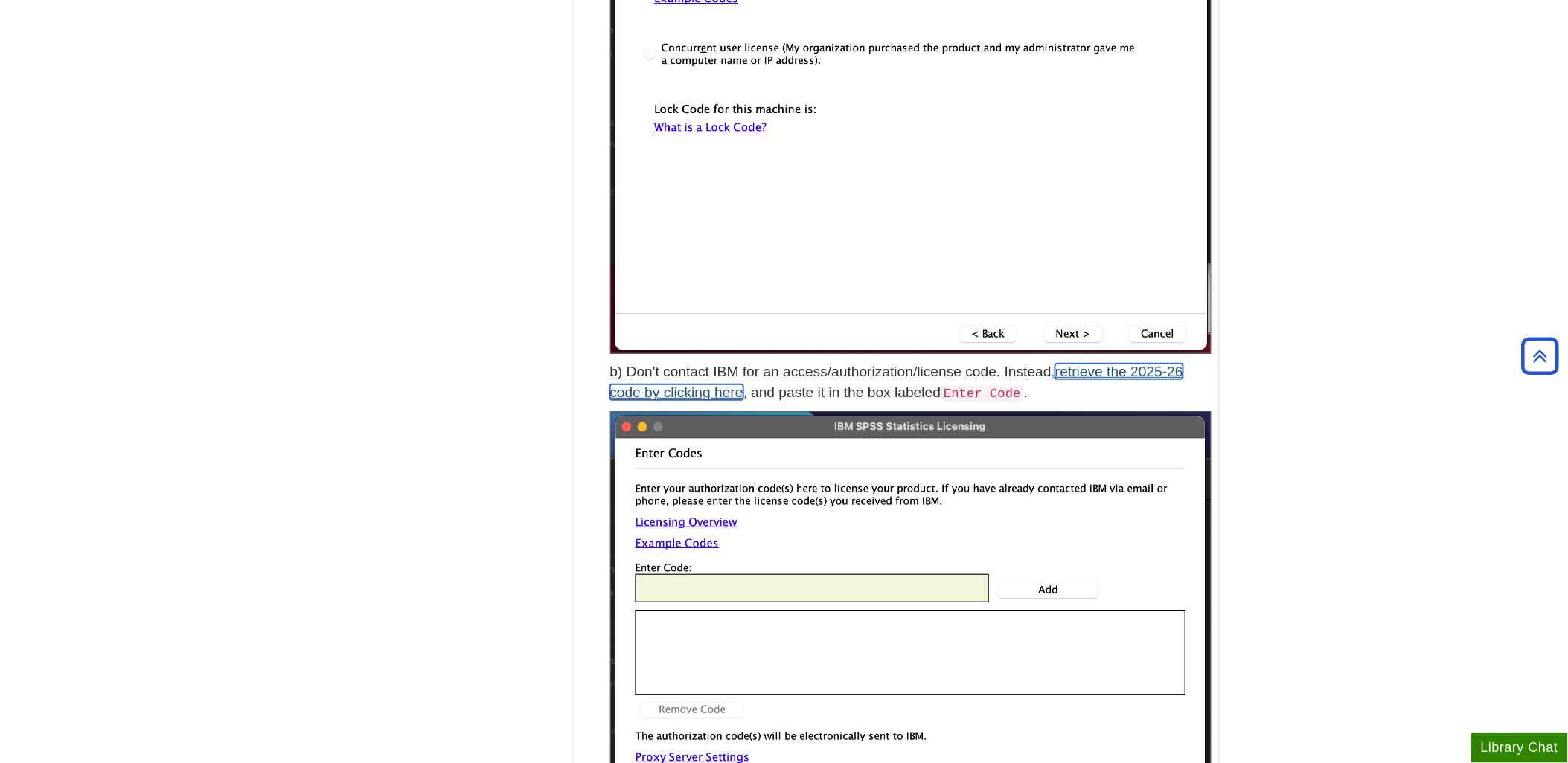
click at [689, 389] on link "retrieve the 2025-26 code by clicking here" at bounding box center [897, 382] width 574 height 37
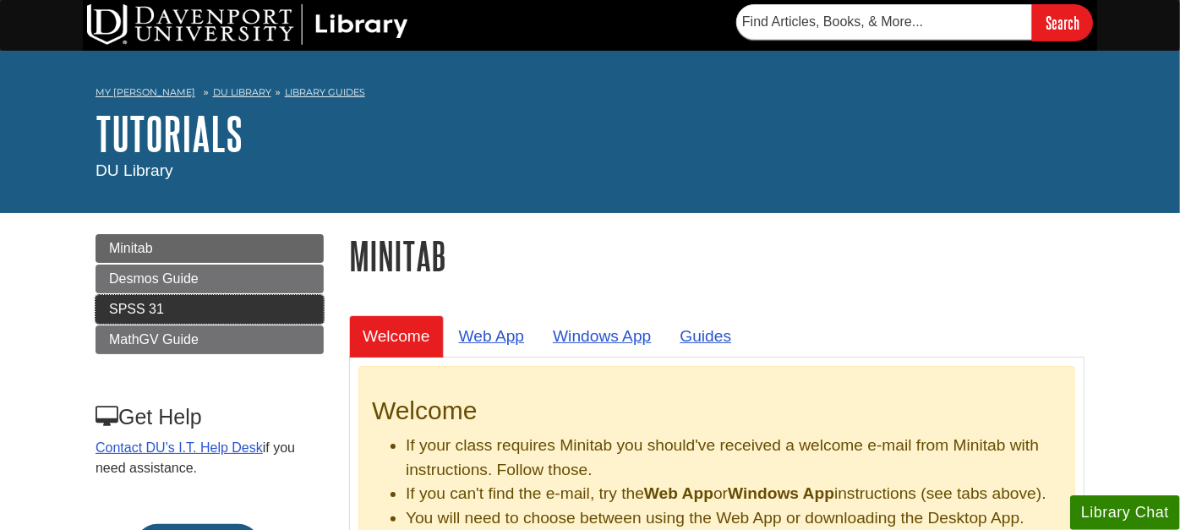
click at [194, 298] on link "SPSS 31" at bounding box center [210, 309] width 228 height 29
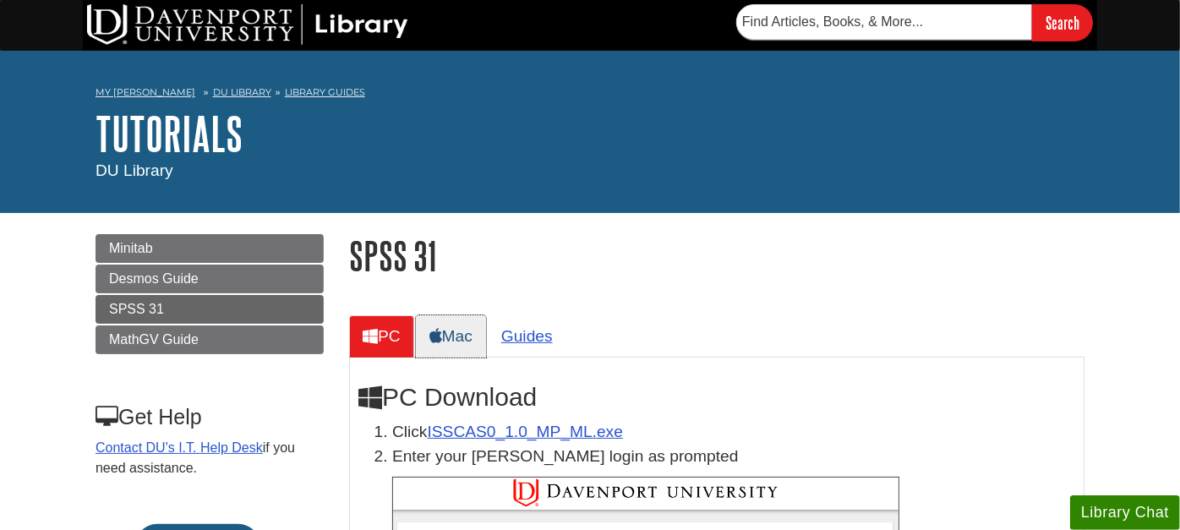
click at [467, 330] on link "Mac" at bounding box center [451, 335] width 70 height 41
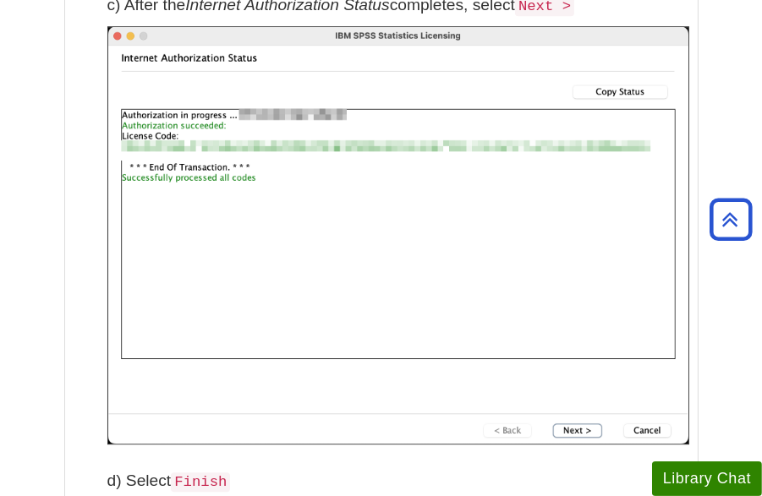
scroll to position [5729, 0]
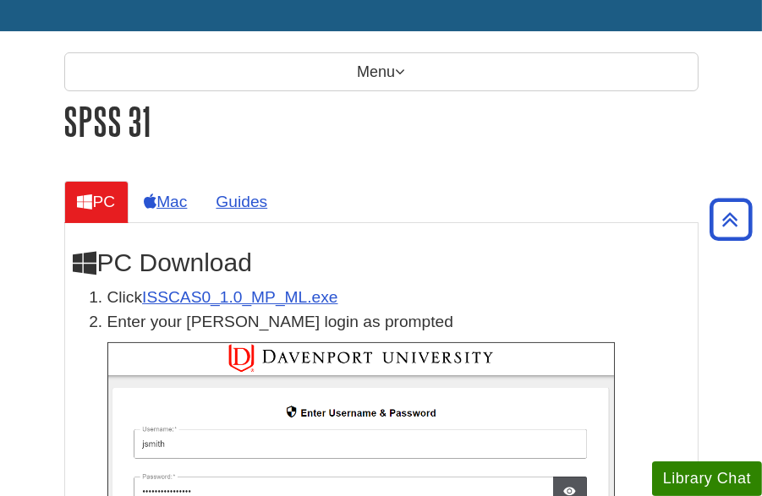
scroll to position [96, 0]
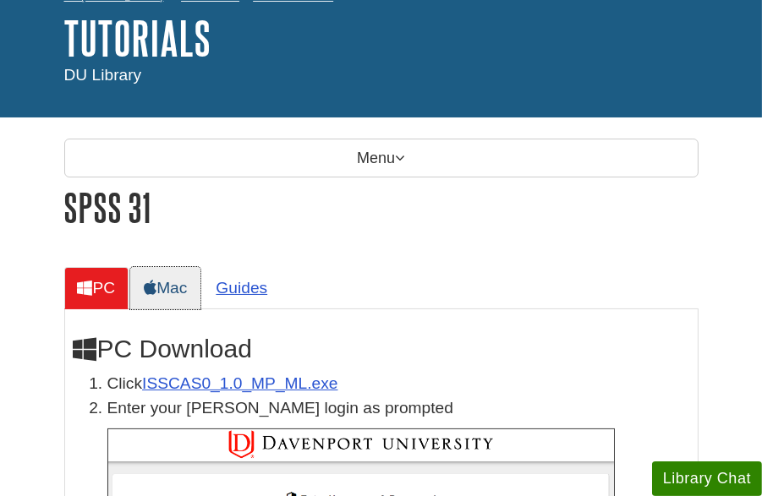
drag, startPoint x: 175, startPoint y: 292, endPoint x: 210, endPoint y: 301, distance: 35.7
click at [174, 292] on link "Mac" at bounding box center [165, 287] width 70 height 41
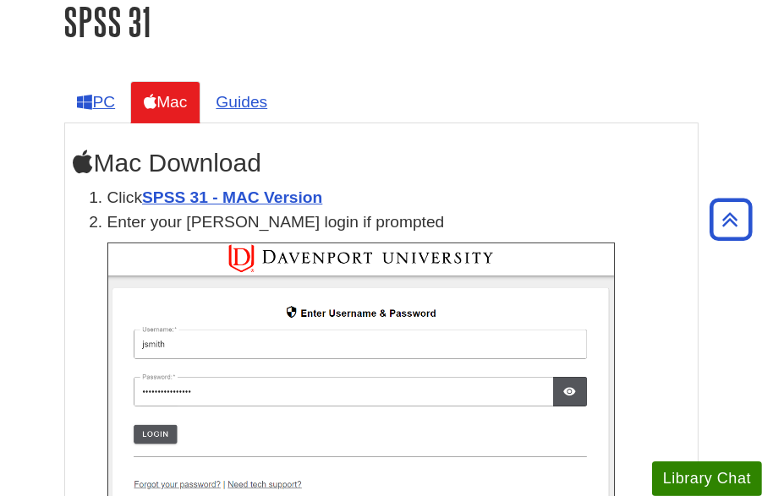
scroll to position [0, 0]
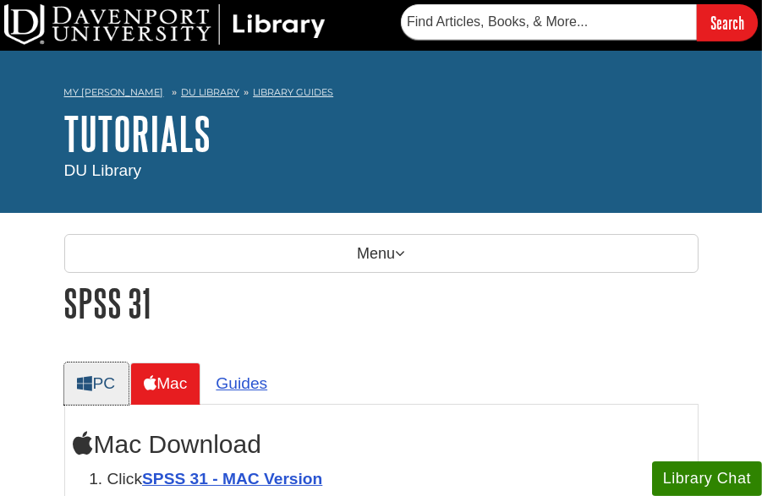
click at [107, 374] on link "PC" at bounding box center [96, 383] width 65 height 41
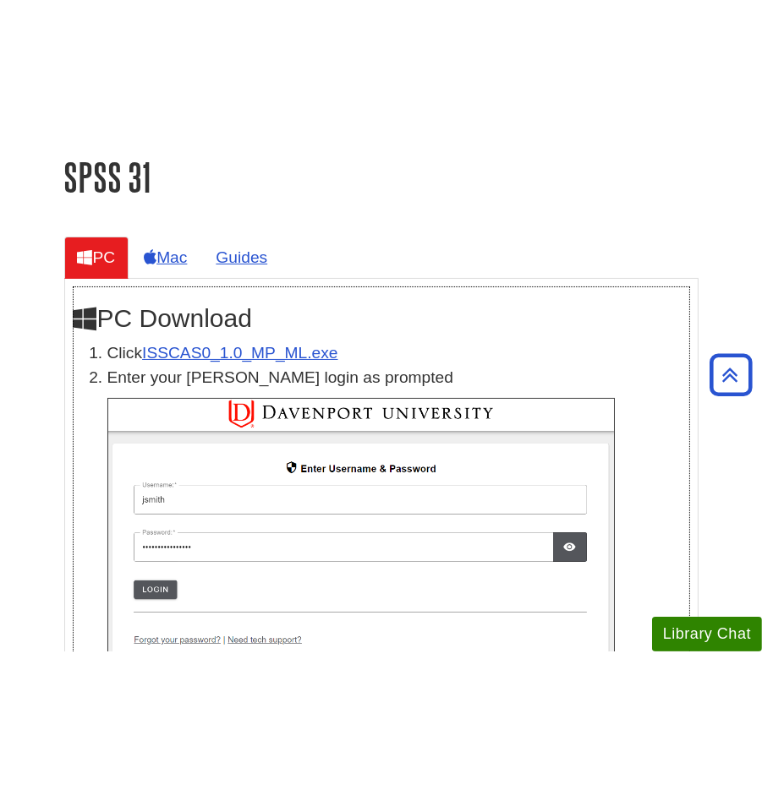
scroll to position [311, 0]
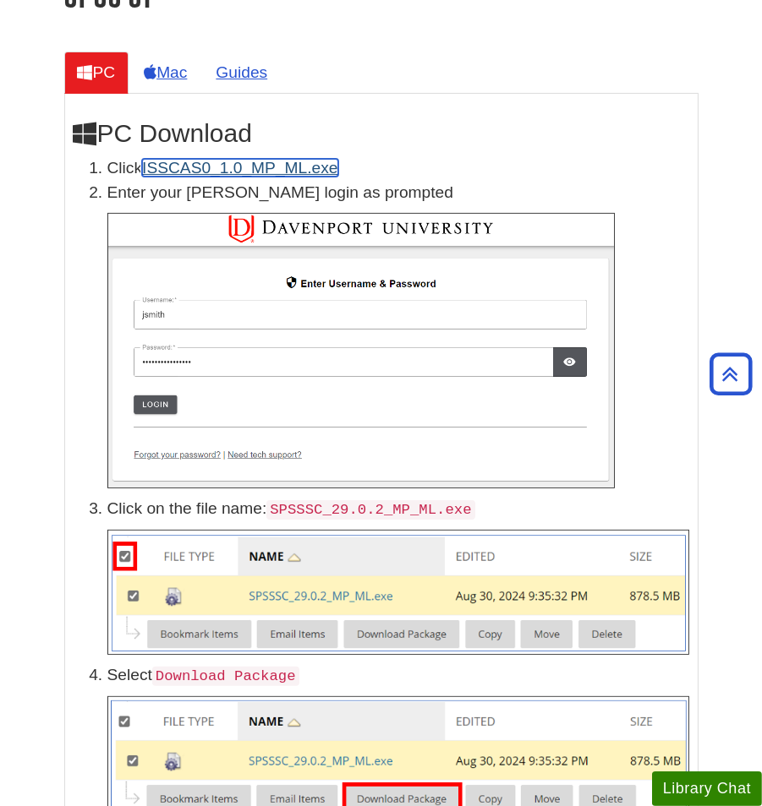
click at [273, 167] on link "ISSCAS0_1.0_MP_ML.exe" at bounding box center [239, 168] width 195 height 18
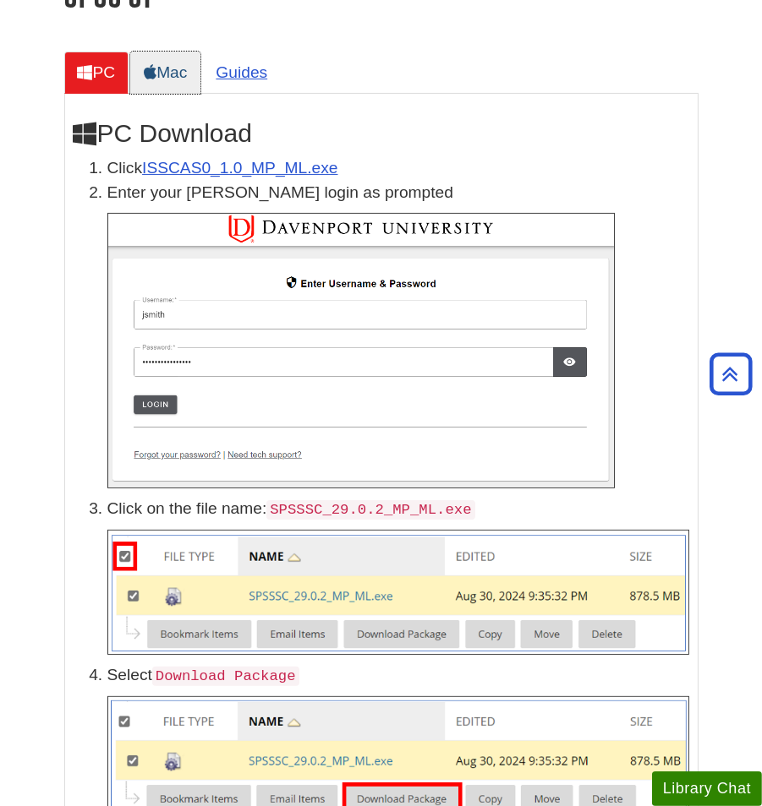
click at [178, 74] on link "Mac" at bounding box center [165, 72] width 70 height 41
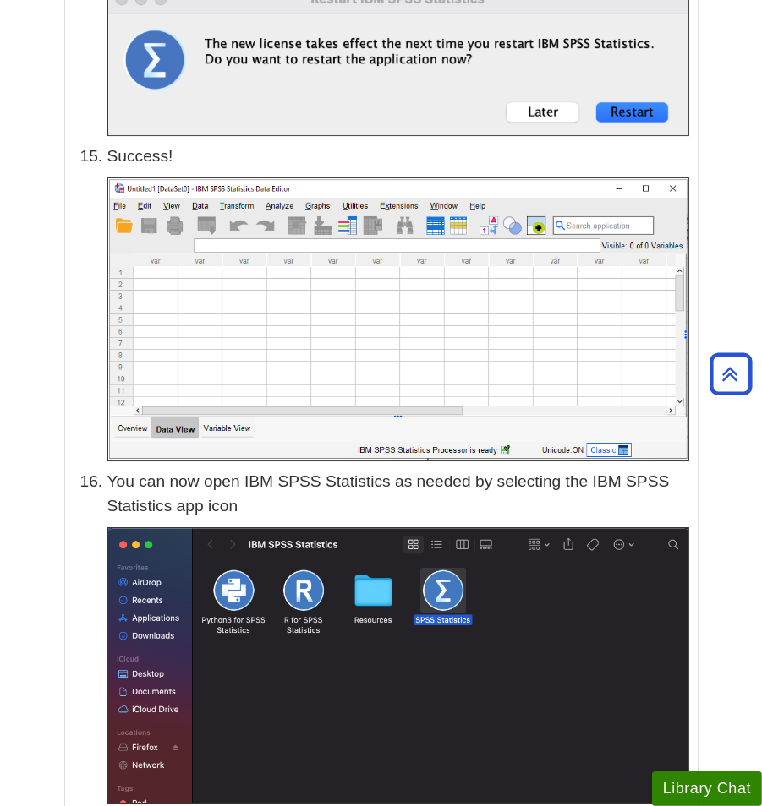
scroll to position [6105, 0]
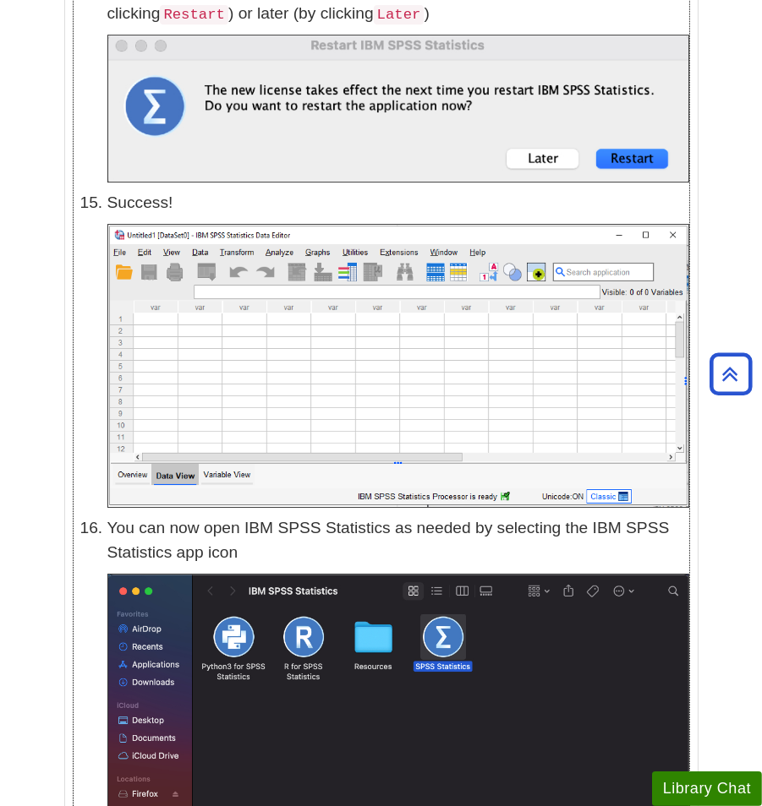
click at [292, 197] on p "Success!" at bounding box center [398, 203] width 582 height 25
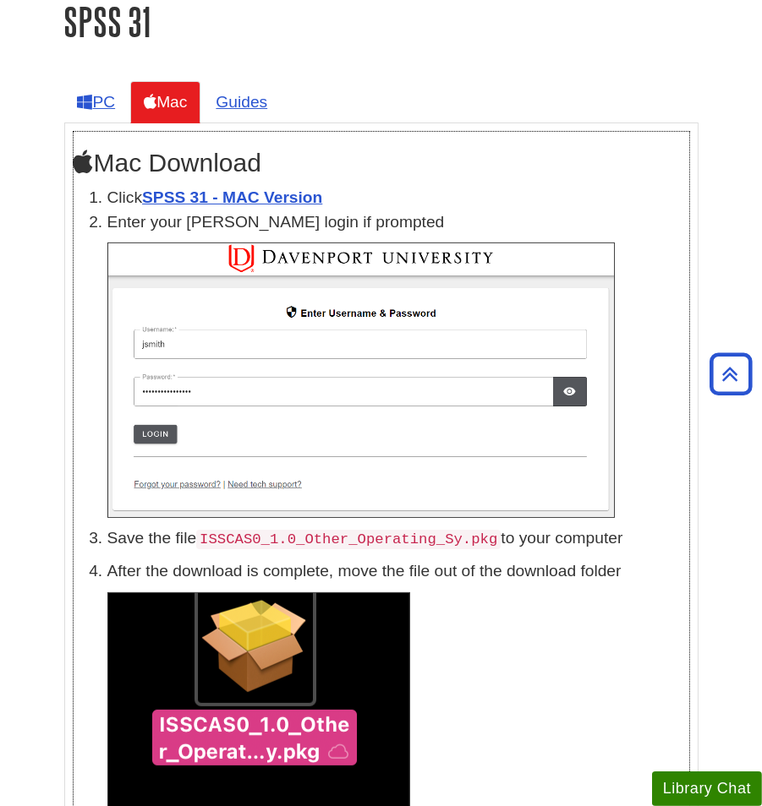
scroll to position [375, 0]
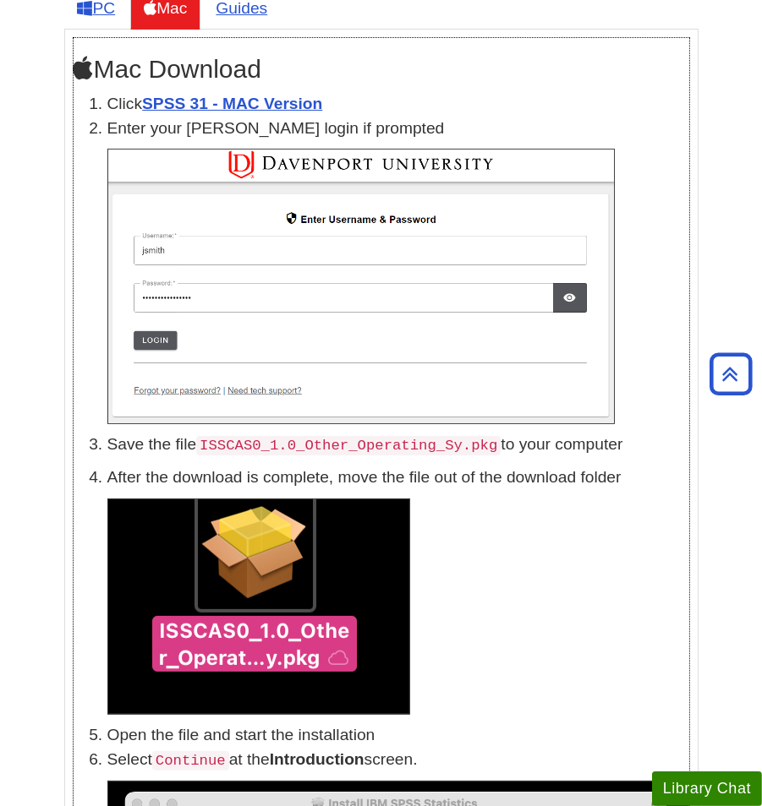
click at [589, 495] on p at bounding box center [398, 607] width 582 height 216
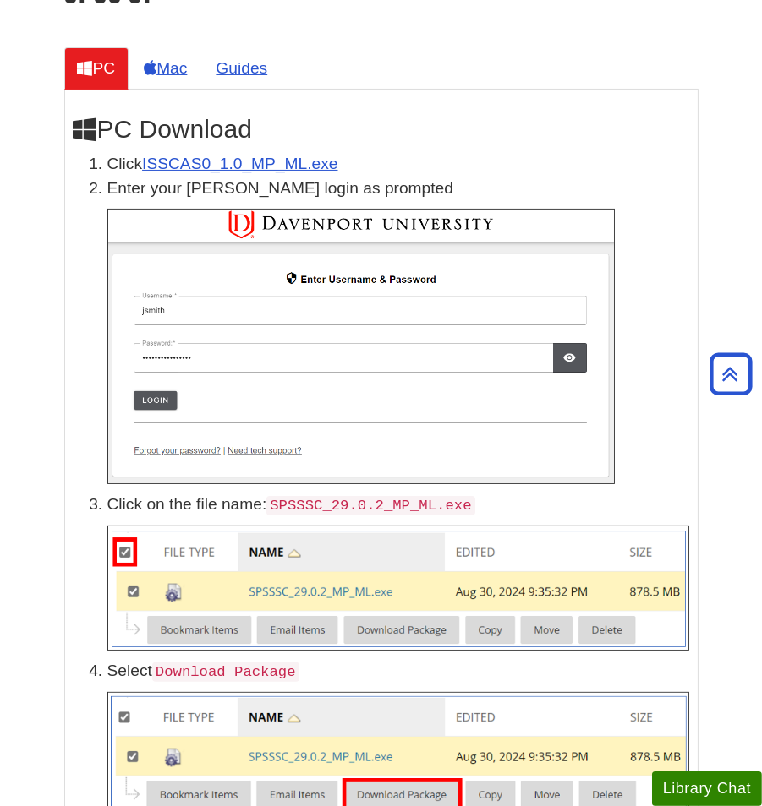
scroll to position [281, 0]
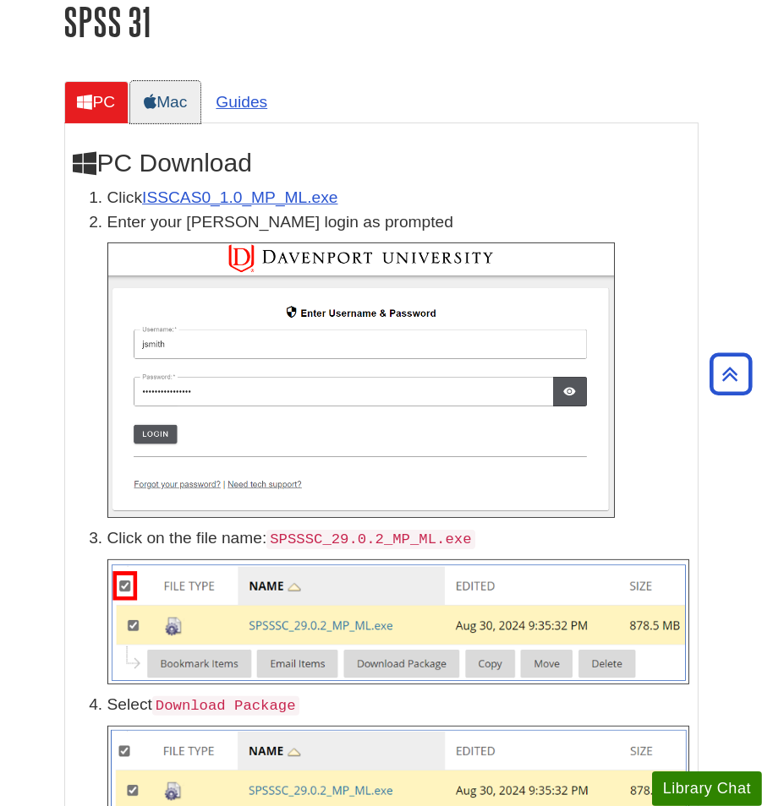
drag, startPoint x: 172, startPoint y: 98, endPoint x: 174, endPoint y: 115, distance: 17.0
click at [172, 98] on link "Mac" at bounding box center [165, 101] width 70 height 41
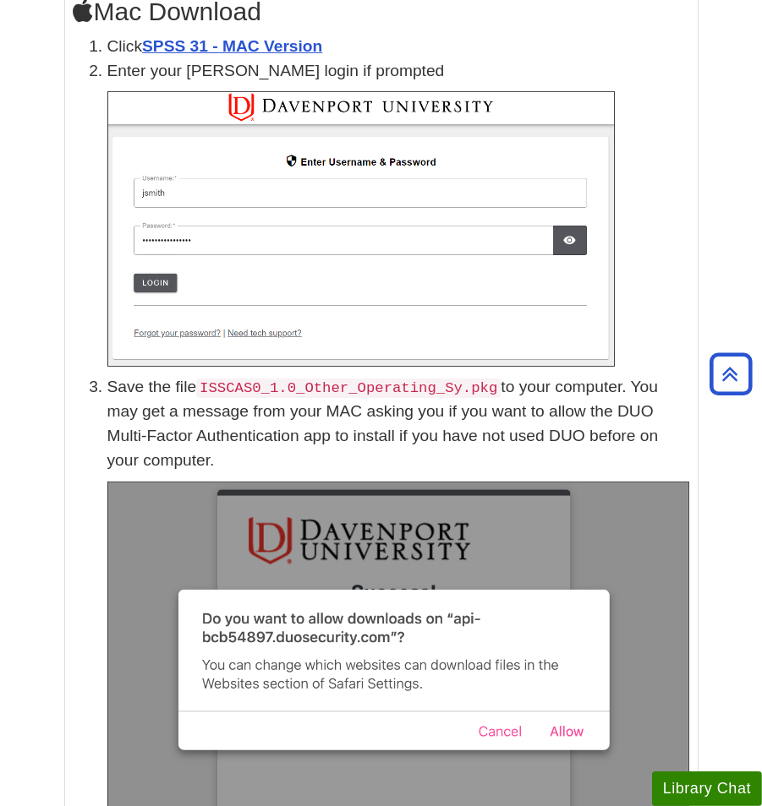
scroll to position [469, 0]
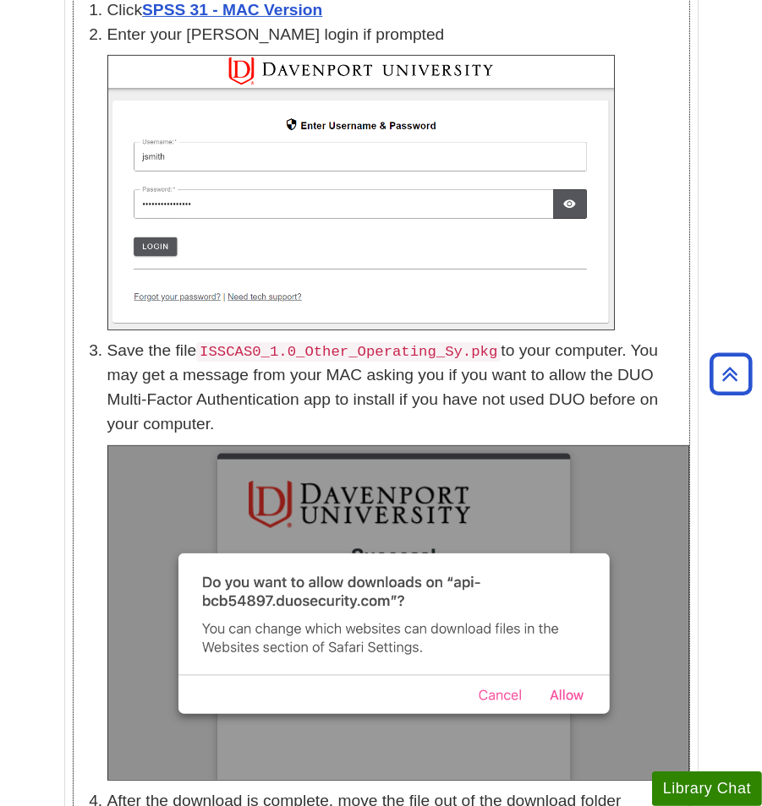
drag, startPoint x: 678, startPoint y: 213, endPoint x: 649, endPoint y: 224, distance: 30.8
click at [678, 213] on p at bounding box center [398, 193] width 582 height 276
click at [647, 217] on p at bounding box center [398, 193] width 582 height 276
drag, startPoint x: 646, startPoint y: 233, endPoint x: 621, endPoint y: 221, distance: 27.6
click at [644, 232] on p at bounding box center [398, 193] width 582 height 276
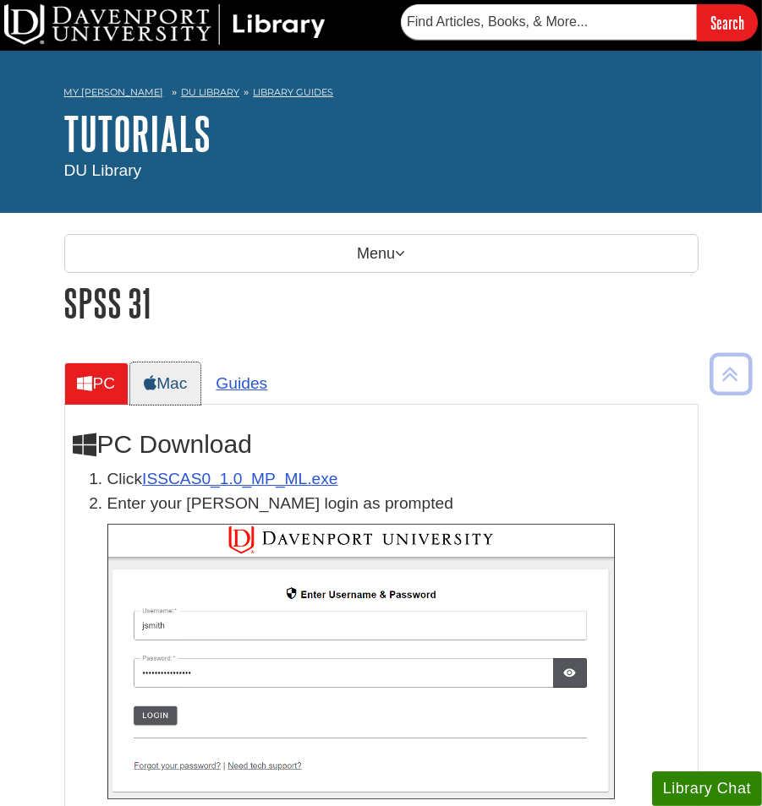
click at [174, 380] on link "Mac" at bounding box center [165, 383] width 70 height 41
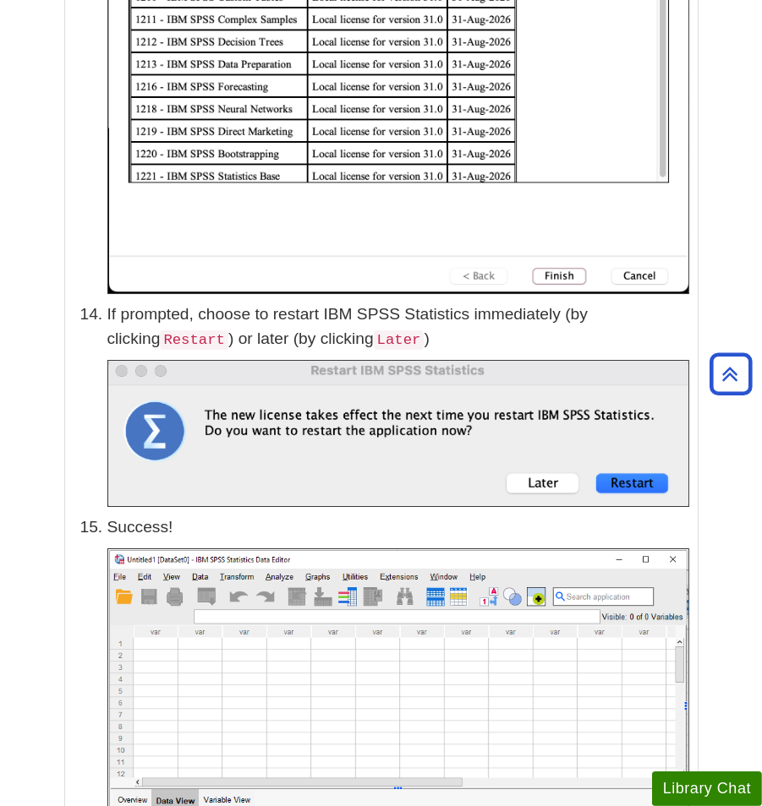
scroll to position [6199, 0]
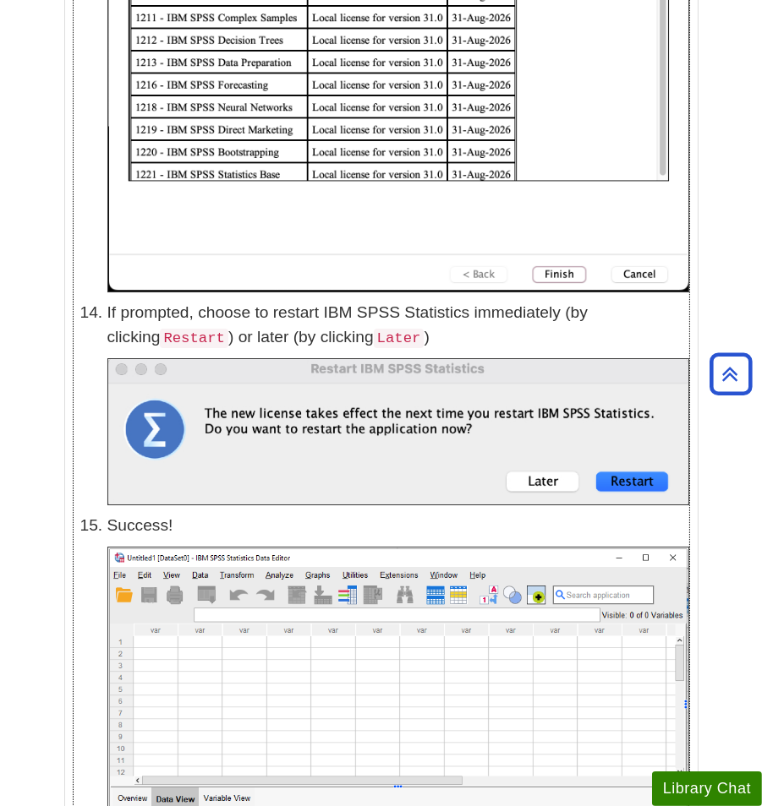
click at [657, 323] on p "If prompted, choose to restart IBM SPSS Statistics immediately (by clicking Res…" at bounding box center [398, 325] width 582 height 49
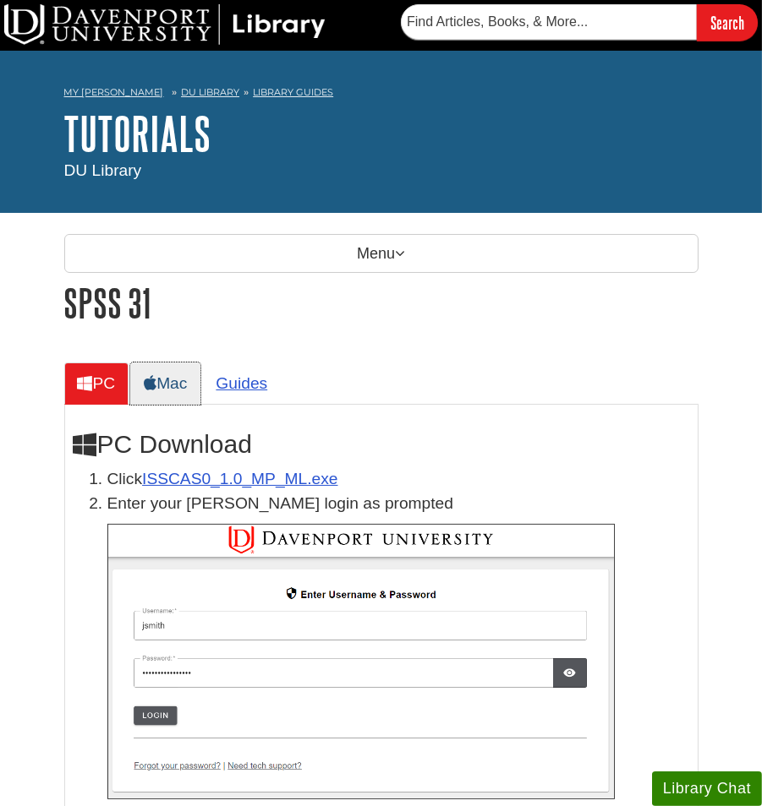
click at [181, 389] on link "Mac" at bounding box center [165, 383] width 70 height 41
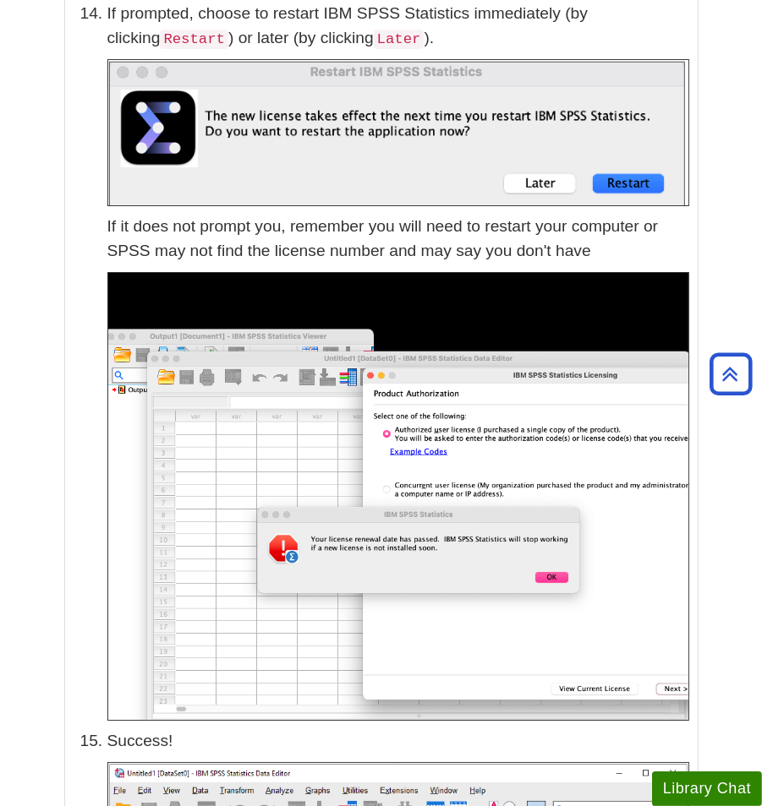
scroll to position [6574, 0]
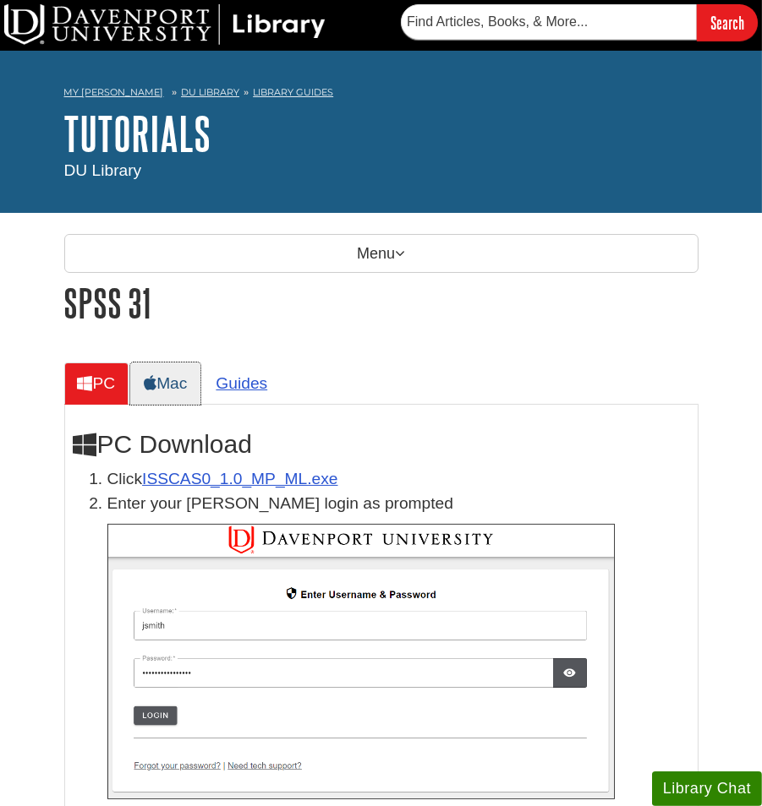
drag, startPoint x: 178, startPoint y: 391, endPoint x: 158, endPoint y: 374, distance: 26.3
click at [175, 390] on link "Mac" at bounding box center [165, 383] width 70 height 41
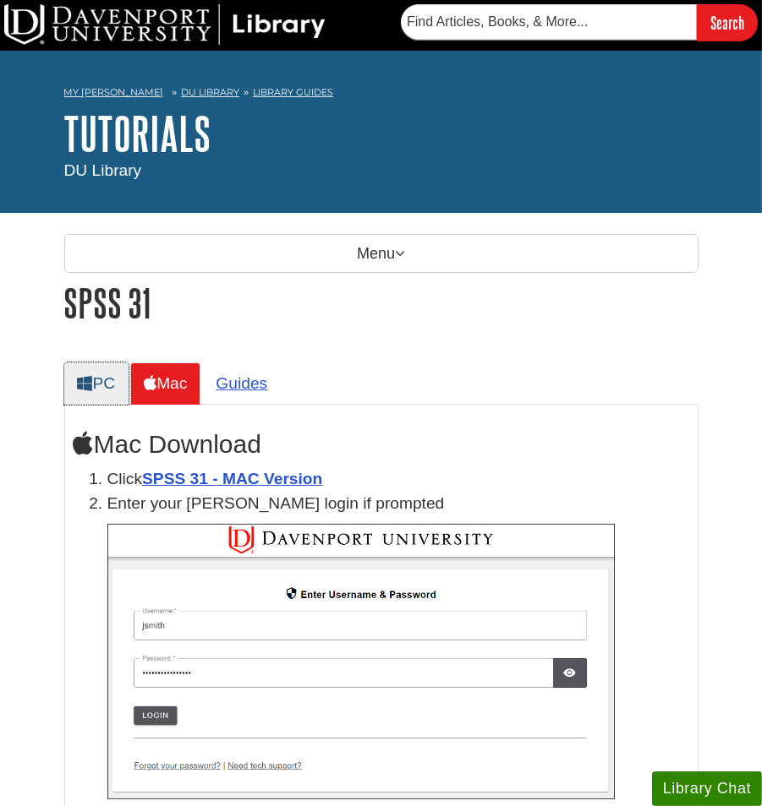
click at [89, 382] on icon at bounding box center [85, 383] width 15 height 16
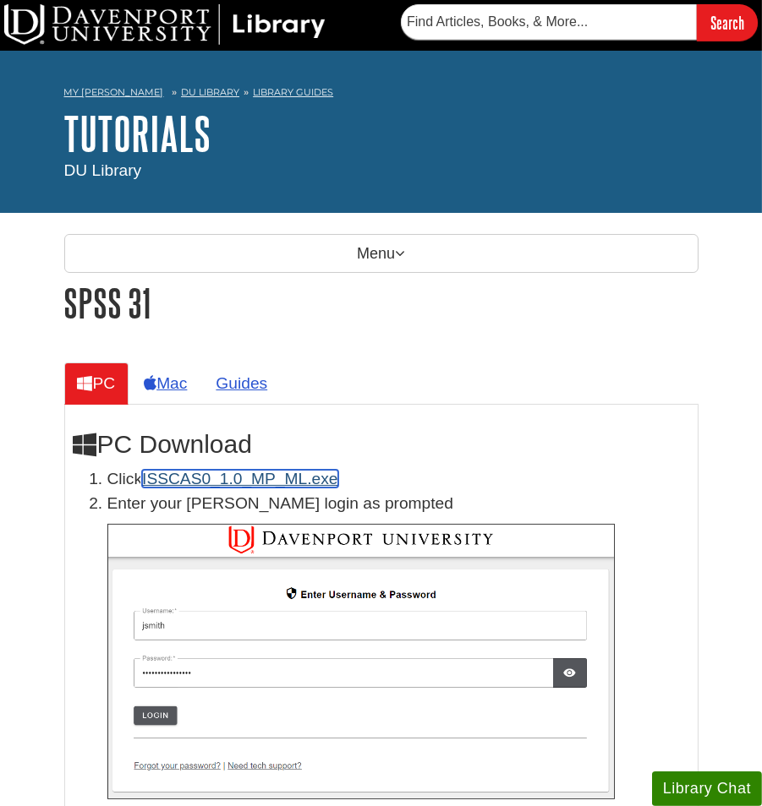
click at [241, 473] on link "ISSCAS0_1.0_MP_ML.exe" at bounding box center [239, 479] width 195 height 18
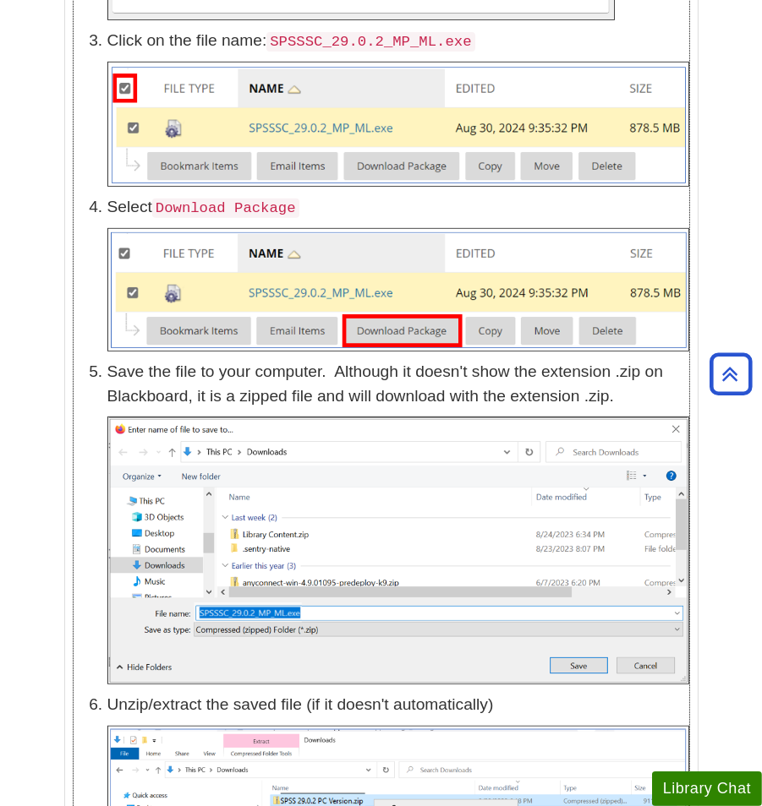
scroll to position [751, 0]
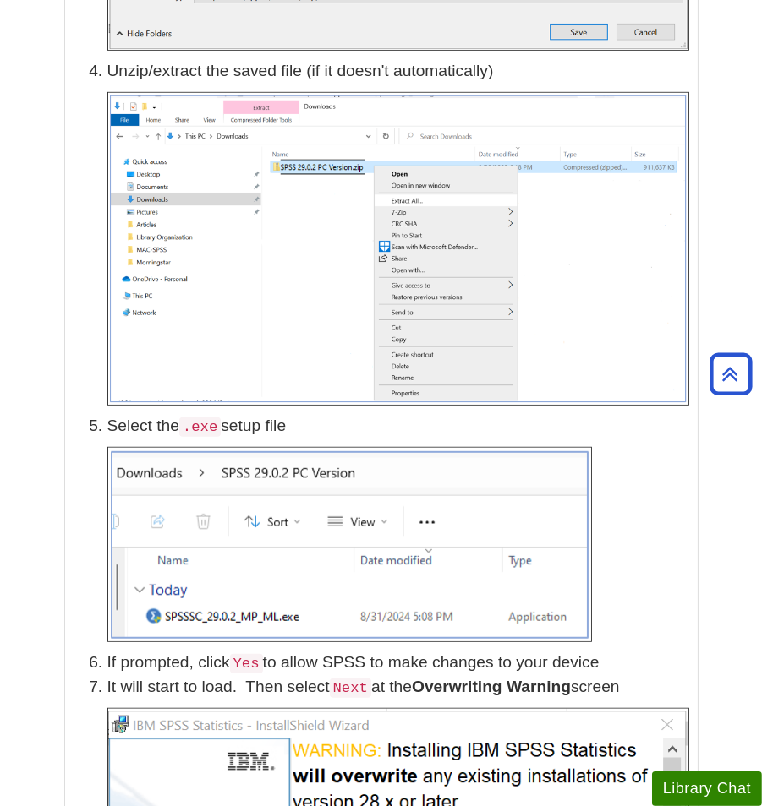
scroll to position [1127, 0]
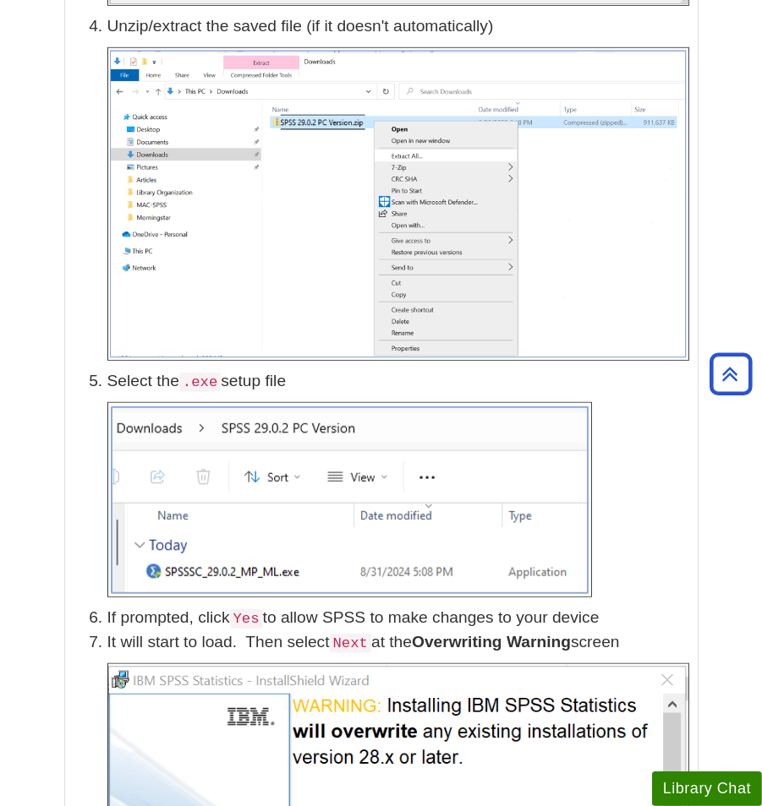
click at [543, 69] on img at bounding box center [398, 204] width 582 height 314
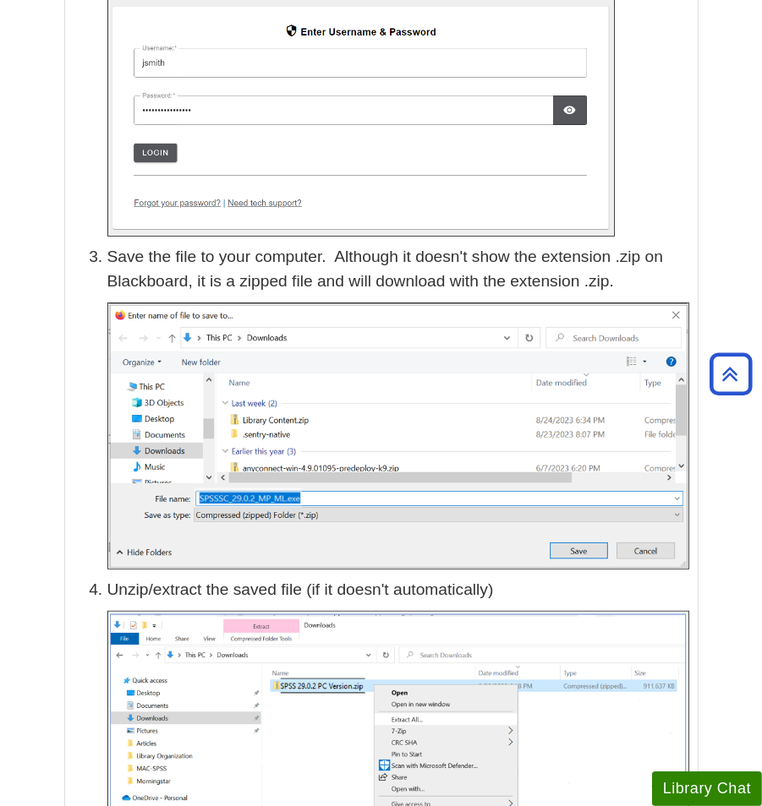
scroll to position [375, 0]
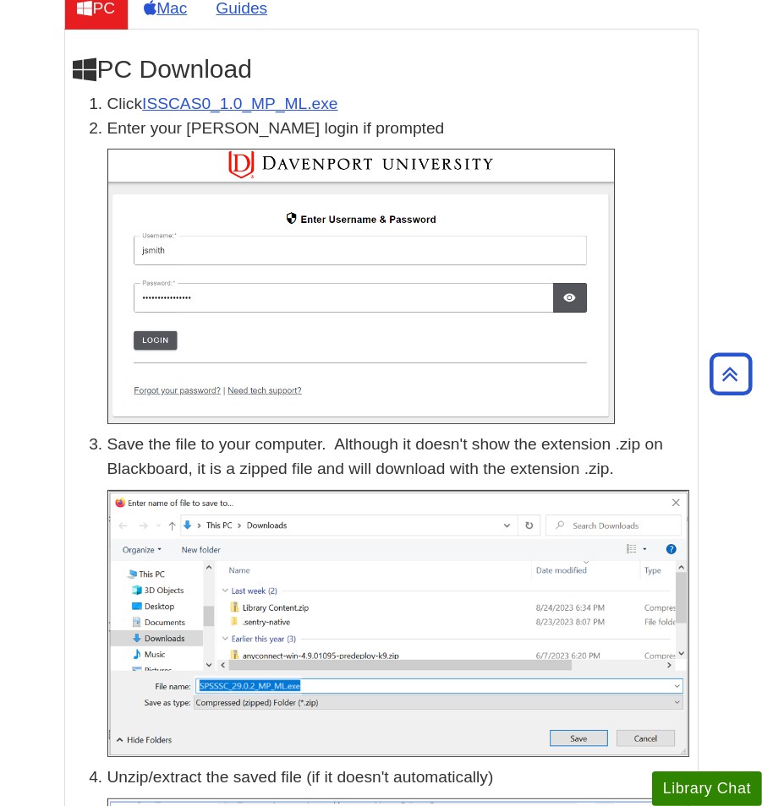
click at [637, 389] on p at bounding box center [398, 287] width 582 height 276
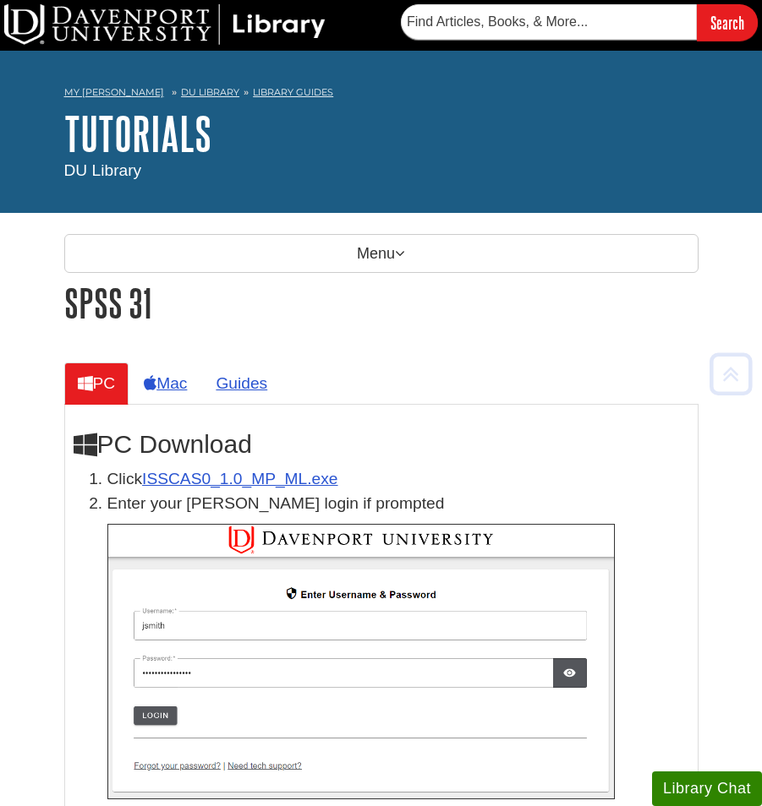
scroll to position [375, 0]
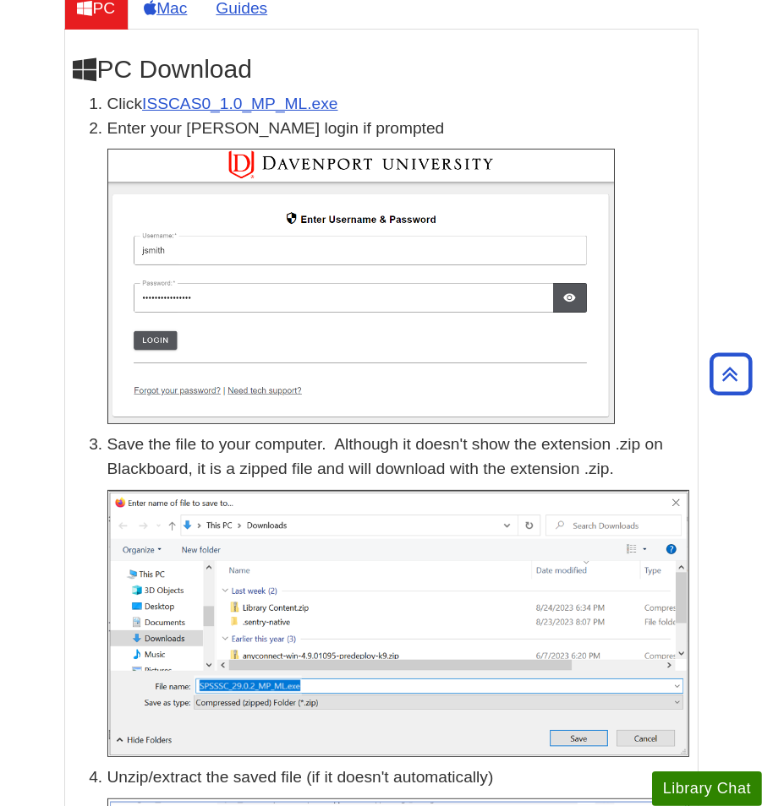
click at [597, 133] on p "Enter your [PERSON_NAME] login if prompted" at bounding box center [398, 129] width 582 height 25
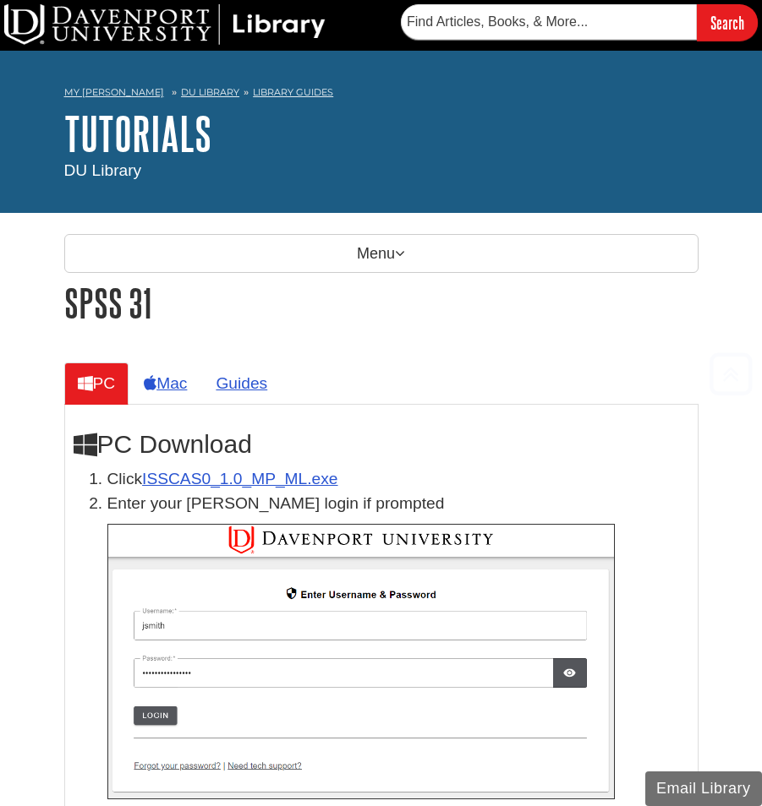
scroll to position [375, 0]
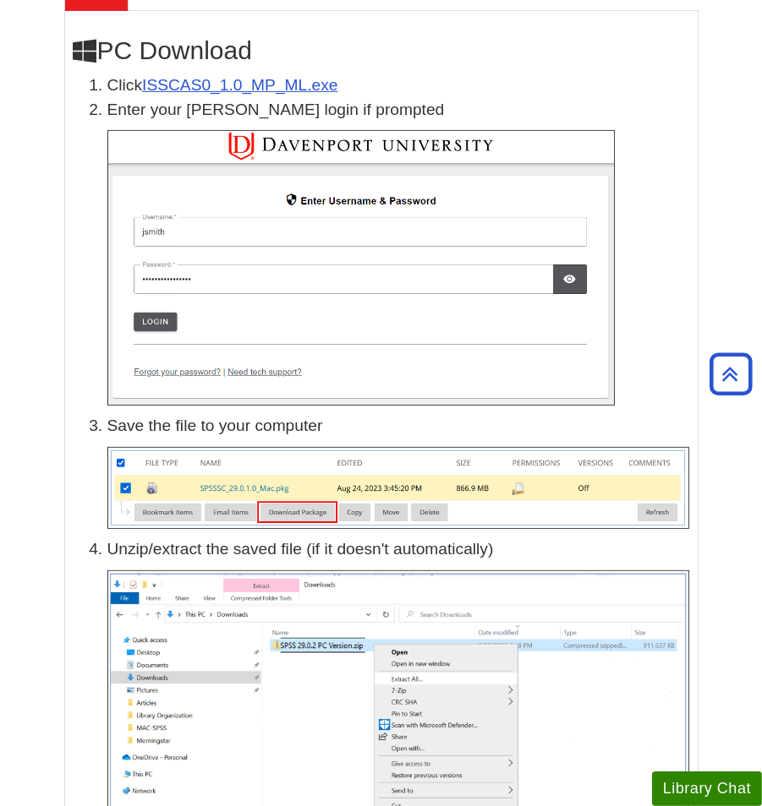
scroll to position [375, 0]
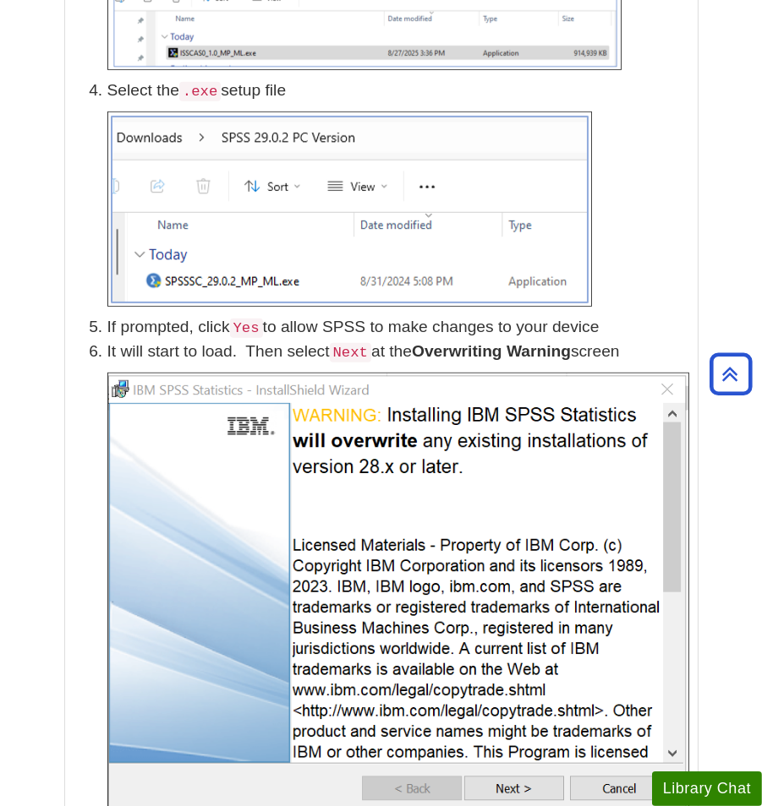
scroll to position [939, 0]
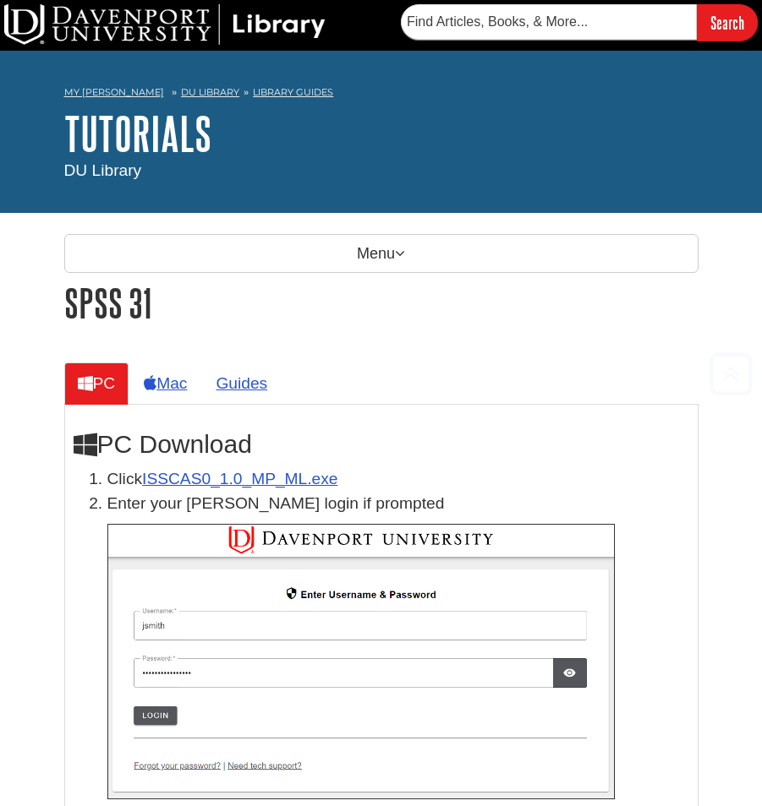
scroll to position [1045, 0]
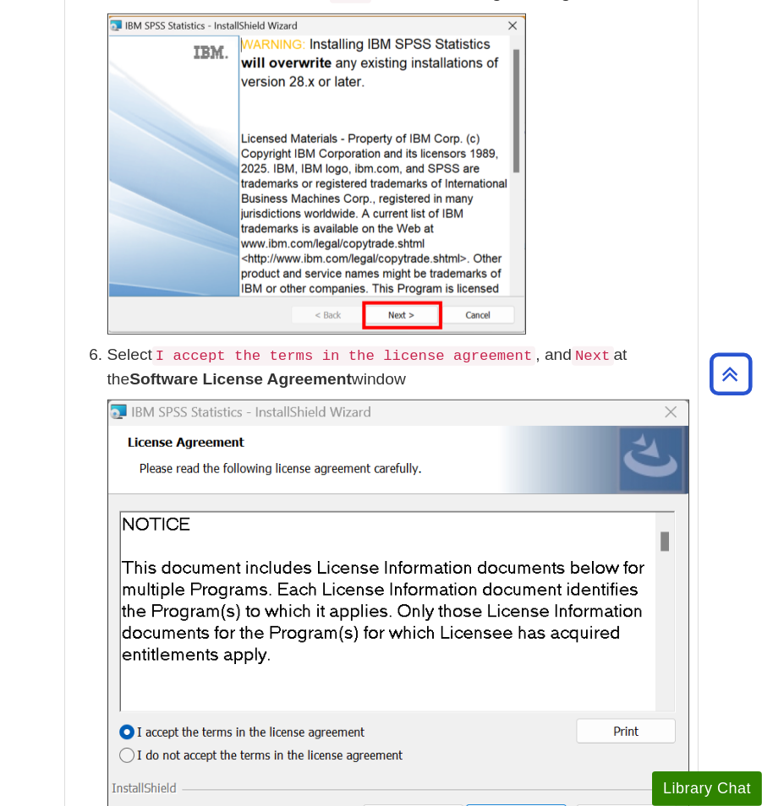
click at [322, 226] on img at bounding box center [316, 174] width 418 height 321
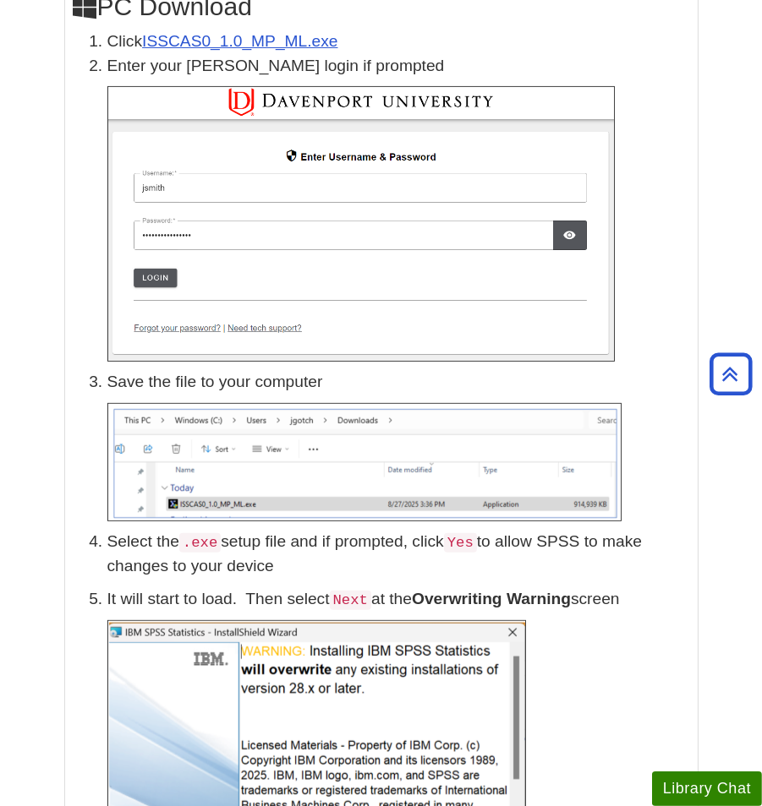
scroll to position [387, 0]
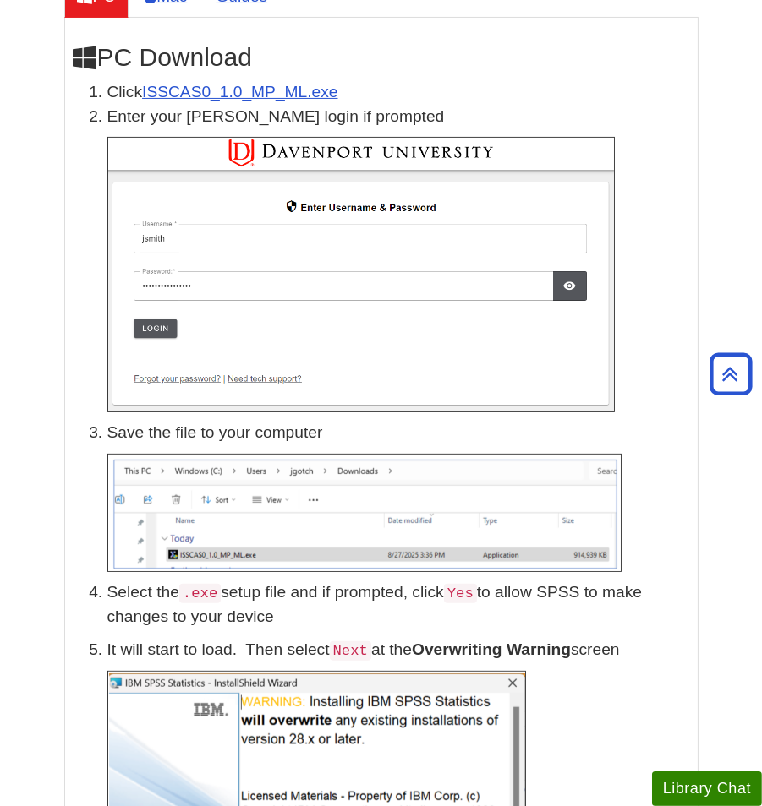
click at [221, 596] on code ".exe" at bounding box center [199, 593] width 41 height 19
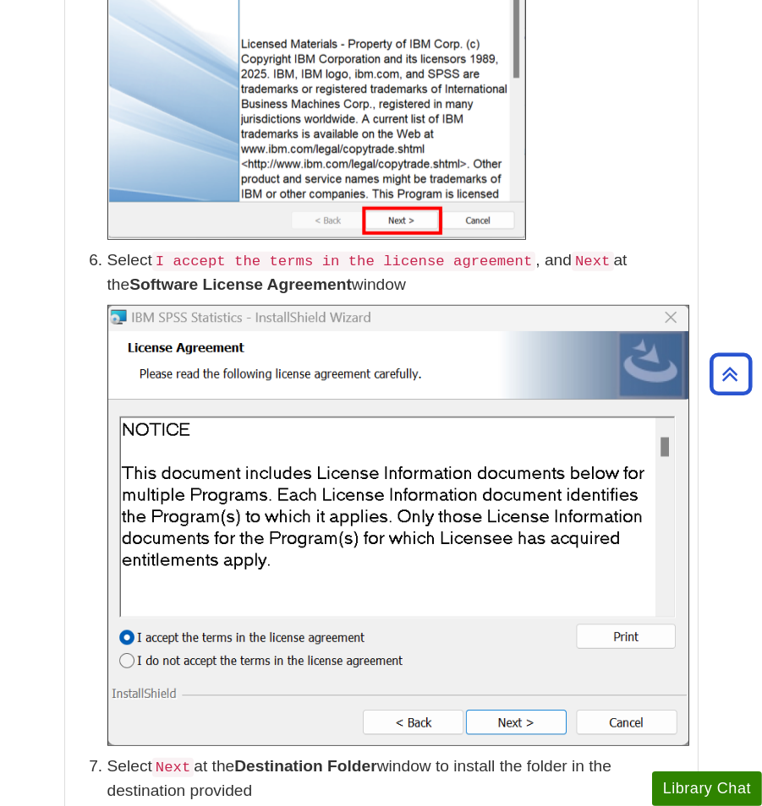
scroll to position [1232, 0]
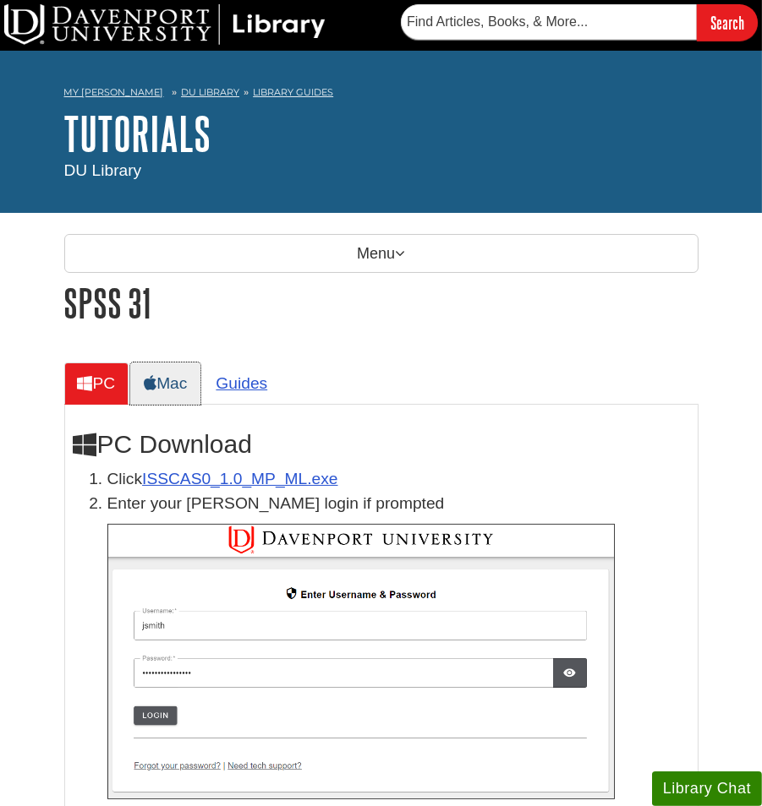
click at [189, 382] on link "Mac" at bounding box center [165, 383] width 70 height 41
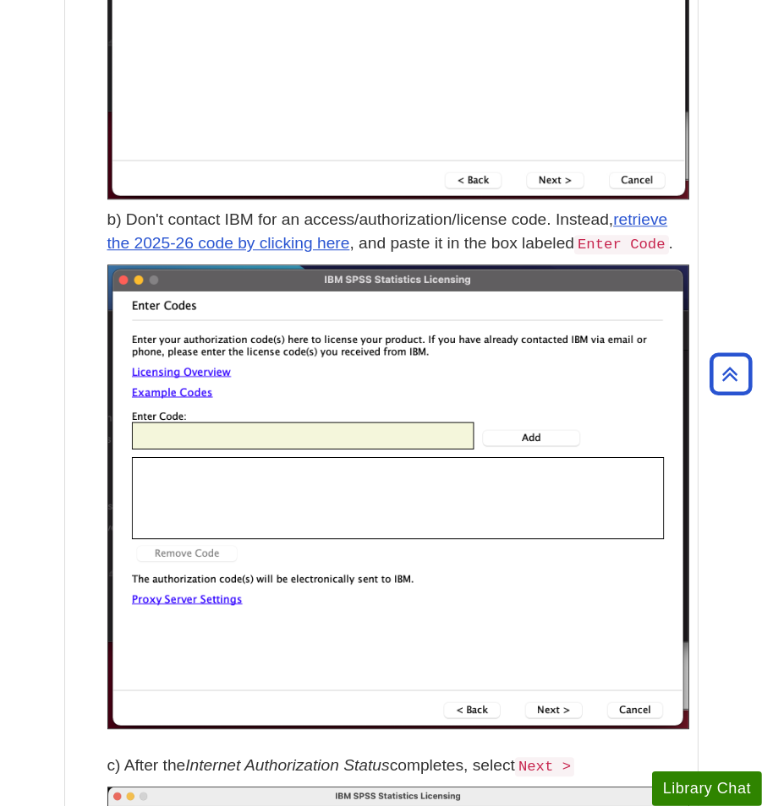
scroll to position [4789, 0]
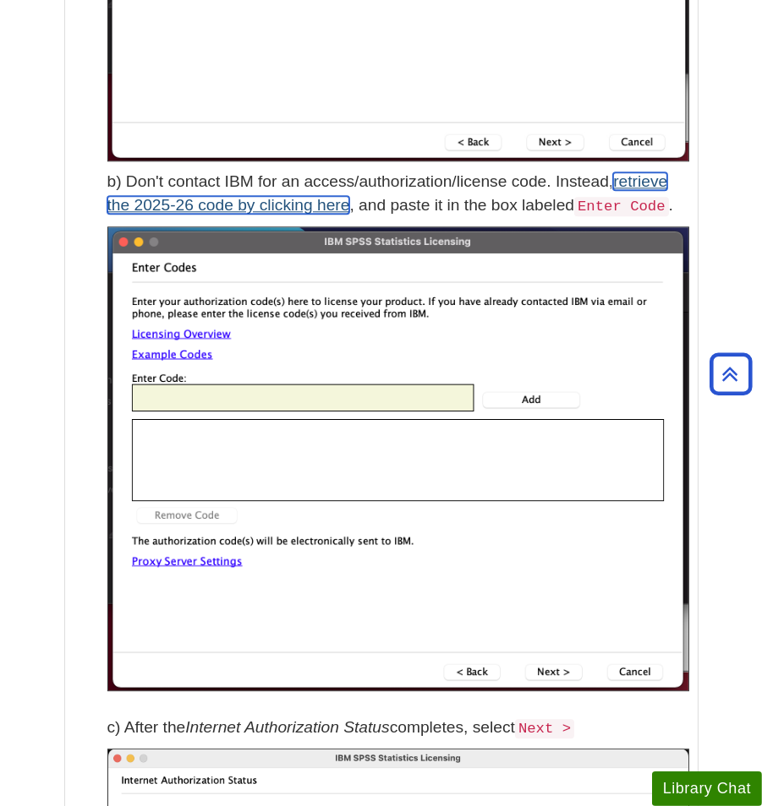
click at [231, 211] on link "retrieve the 2025-26 code by clicking here" at bounding box center [387, 193] width 560 height 42
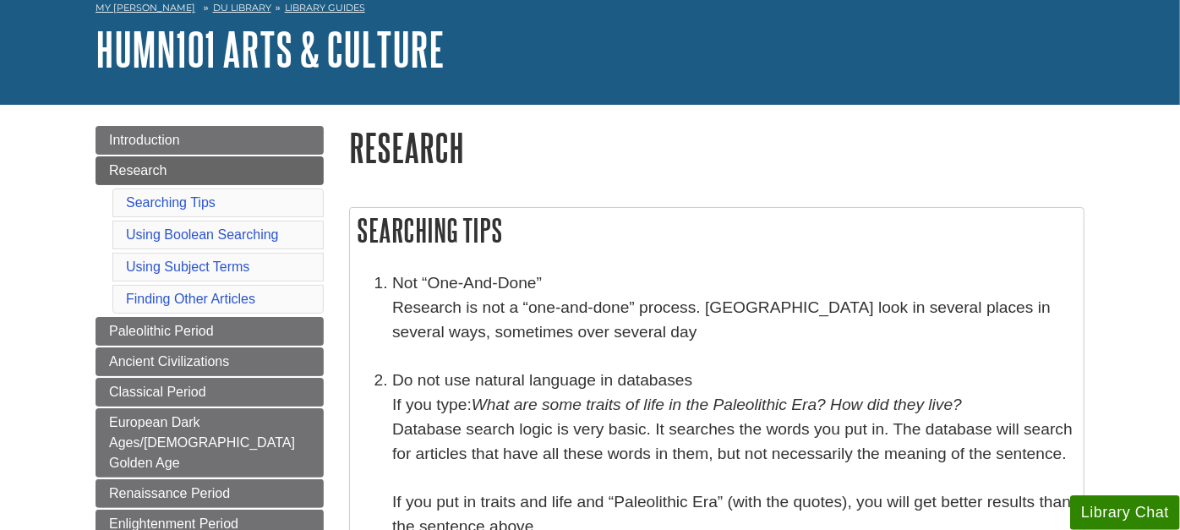
scroll to position [188, 0]
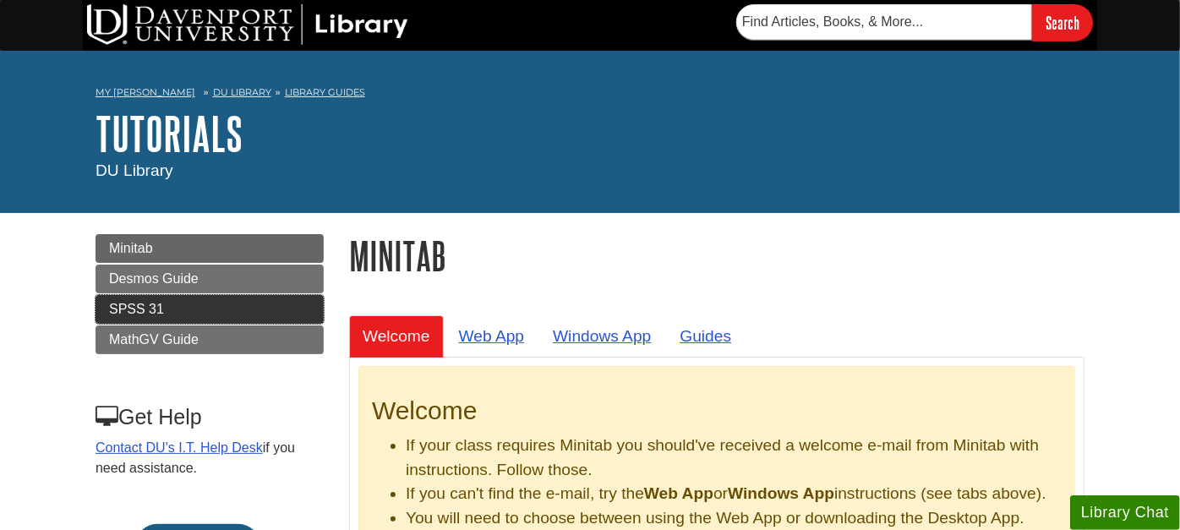
click at [179, 303] on link "SPSS 31" at bounding box center [210, 309] width 228 height 29
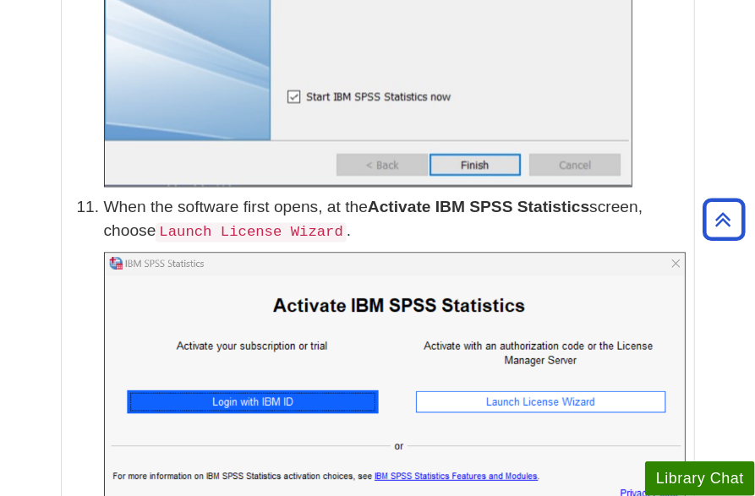
scroll to position [3381, 0]
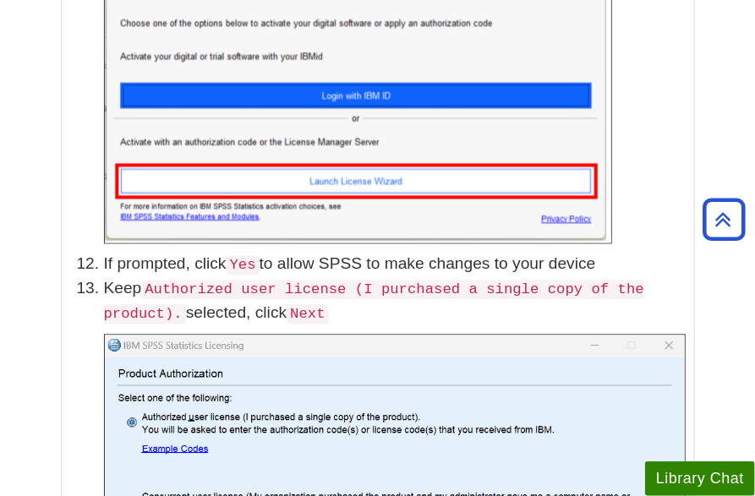
scroll to position [3418, 0]
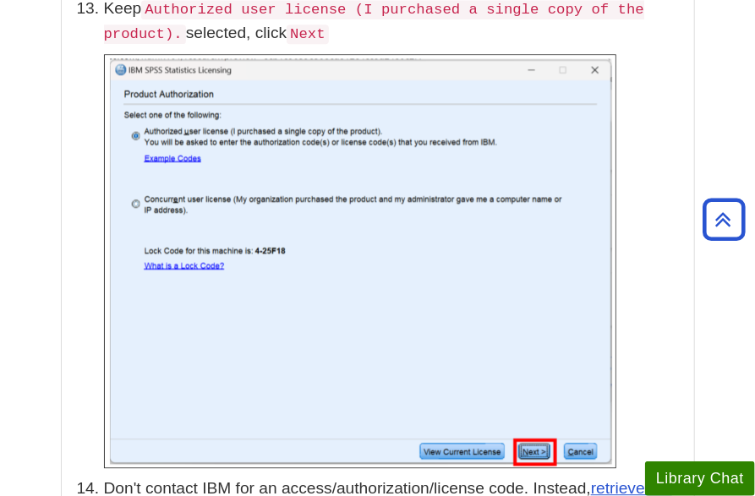
scroll to position [3700, 0]
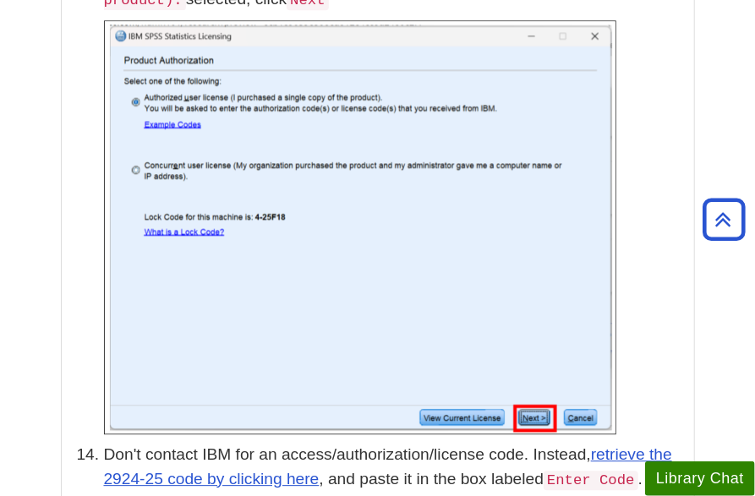
click at [62, 304] on div "PC Download Click ISSCAS0_1.0_MP_ML.exe Enter your Davenport login if prompted …" at bounding box center [378, 347] width 634 height 7285
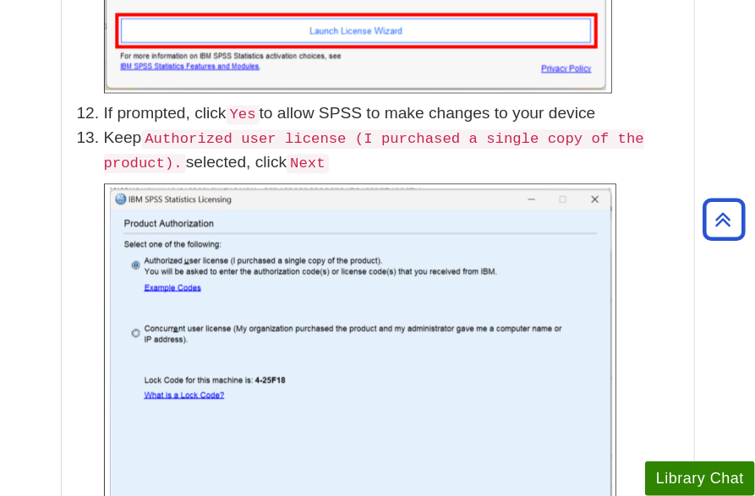
scroll to position [3538, 0]
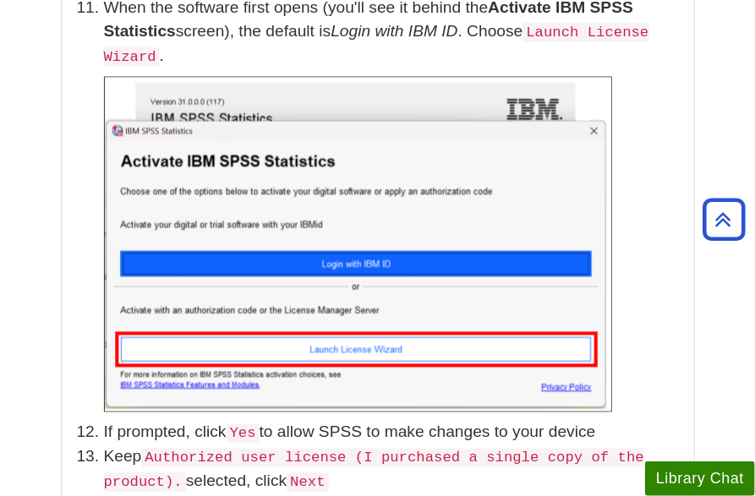
scroll to position [3162, 0]
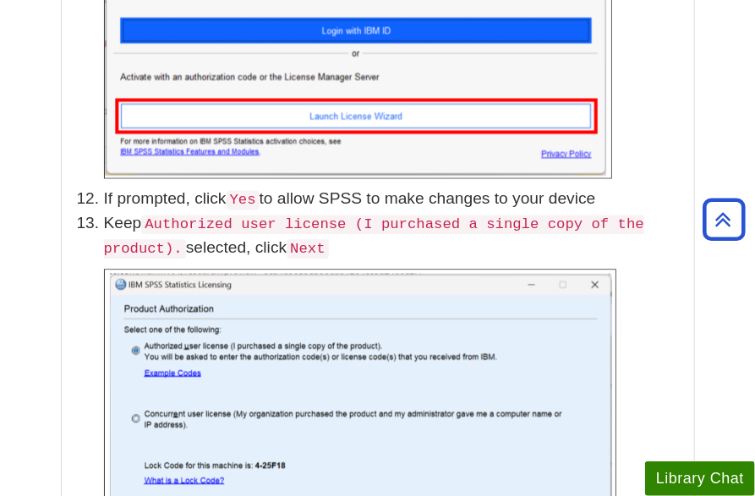
scroll to position [3478, 0]
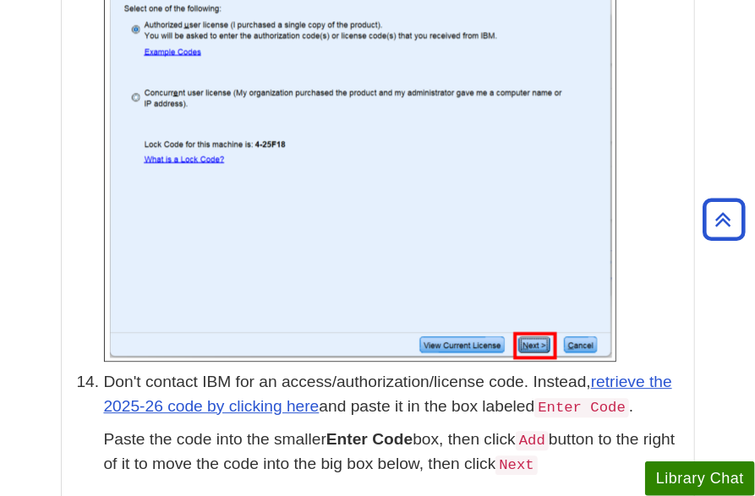
scroll to position [3806, 0]
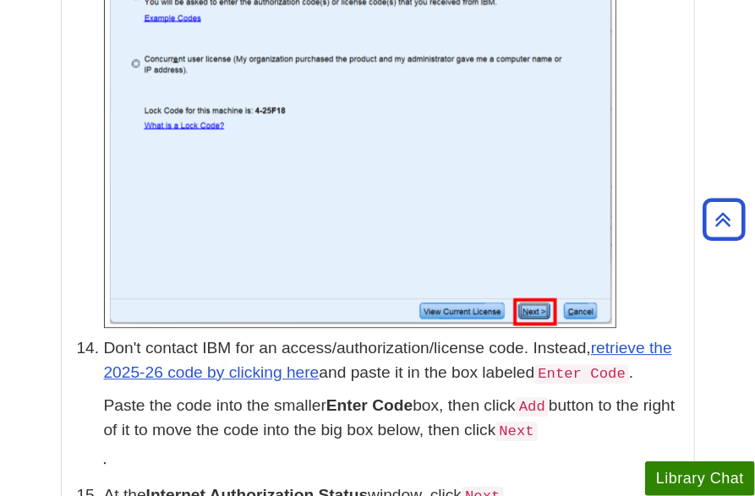
click at [85, 247] on ol "Click ISSCAS0_1.0_MP_ML.exe Enter your Davenport login if prompted Save the fil…" at bounding box center [377, 20] width 615 height 6718
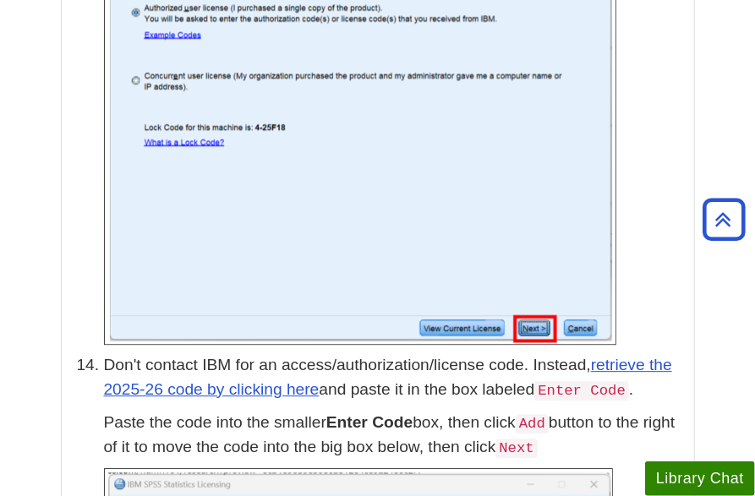
scroll to position [3822, 0]
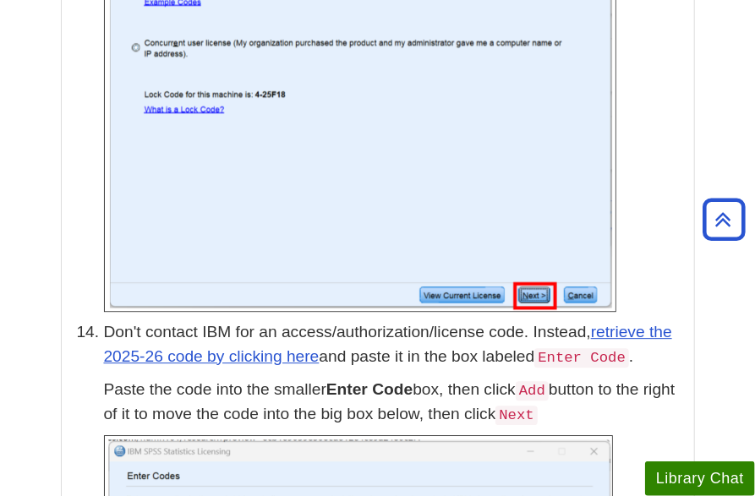
click at [96, 220] on ol "Click ISSCAS0_1.0_MP_ML.exe Enter your Davenport login if prompted Save the fil…" at bounding box center [377, 198] width 615 height 7106
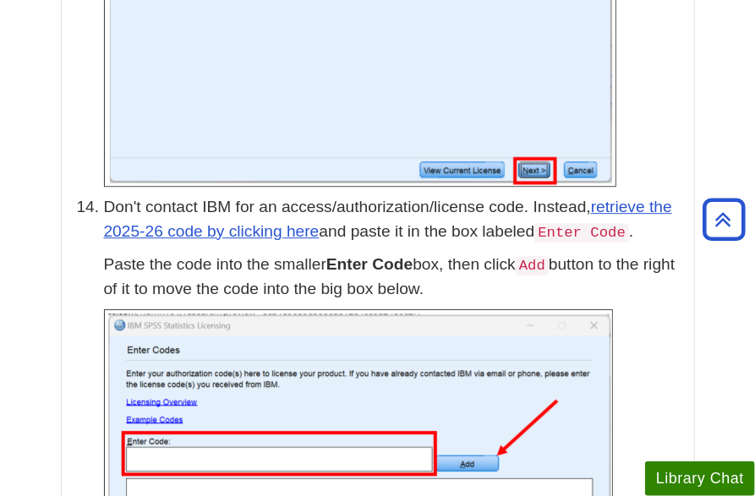
scroll to position [3948, 0]
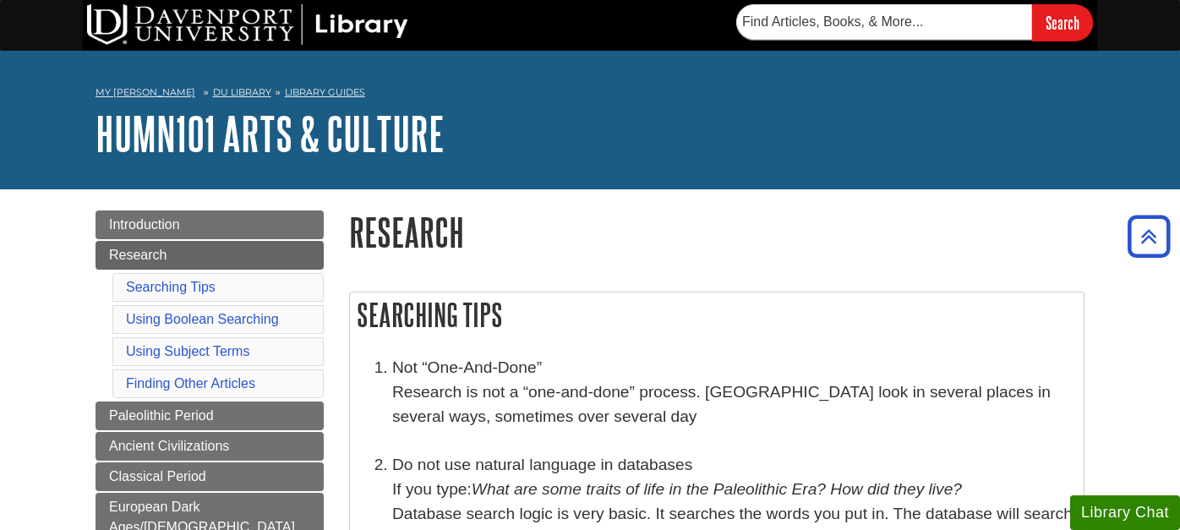
scroll to position [188, 0]
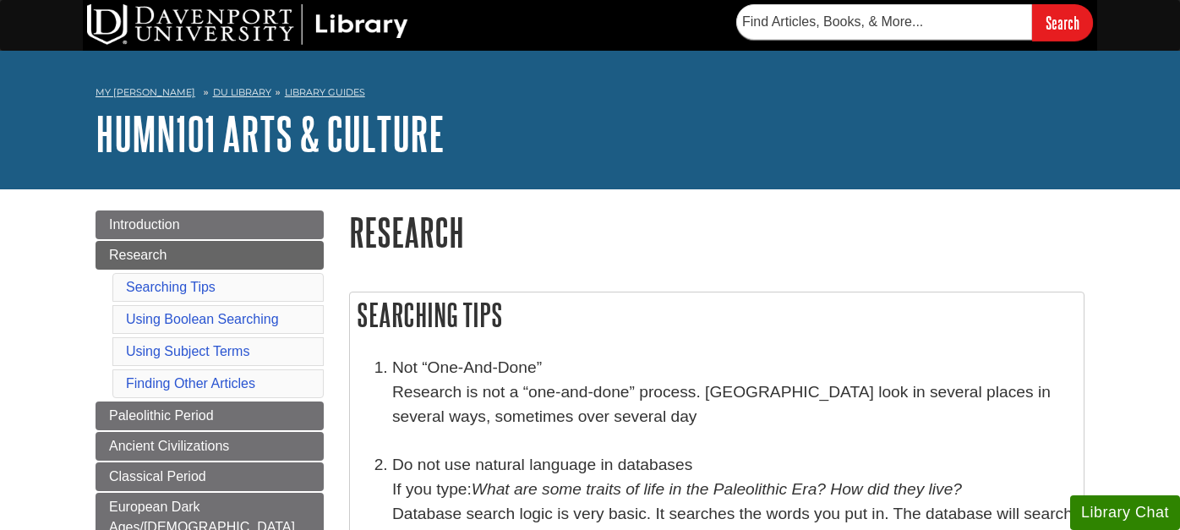
scroll to position [188, 0]
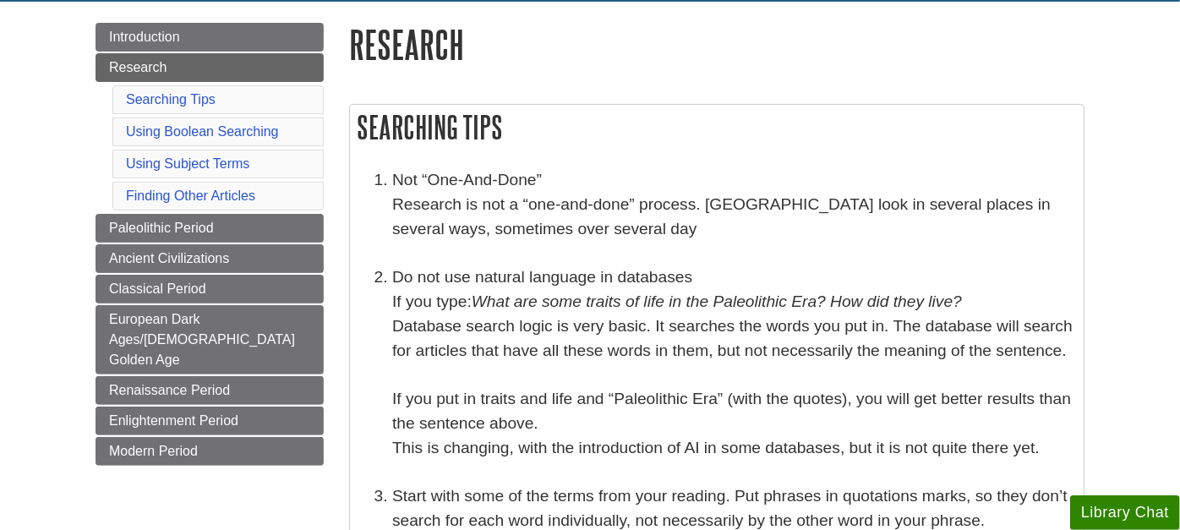
click at [505, 382] on li "Do not use natural language in databases If you type: What are some traits of l…" at bounding box center [733, 362] width 683 height 194
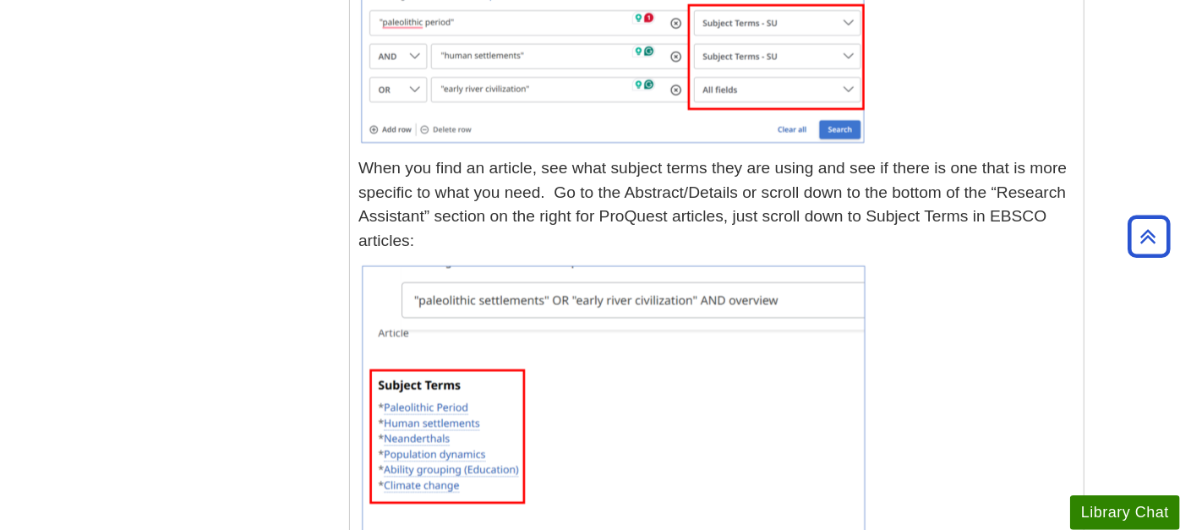
scroll to position [1502, 0]
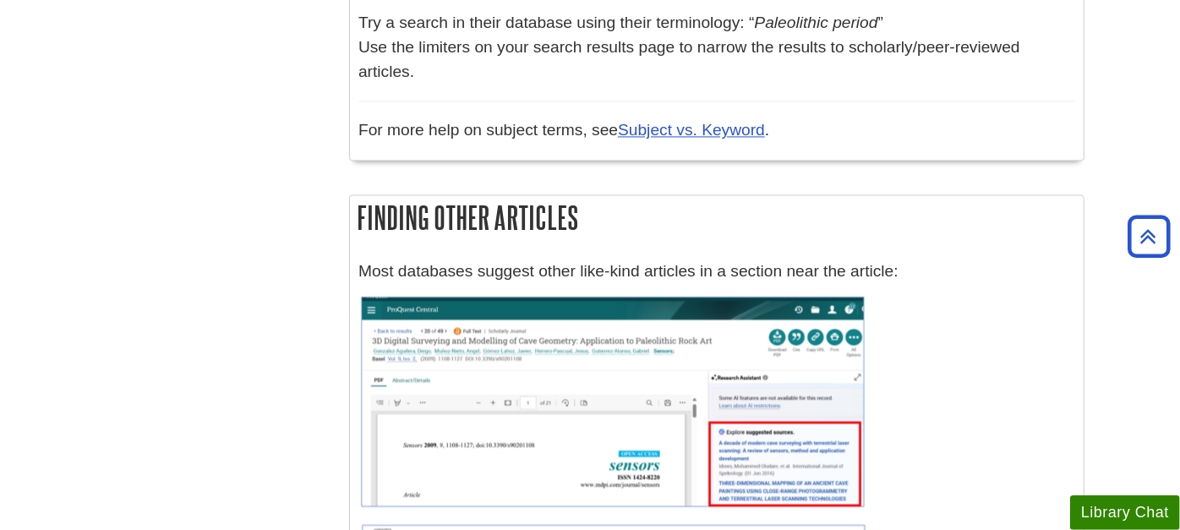
scroll to position [2254, 0]
